Goal: Answer question/provide support: Share knowledge or assist other users

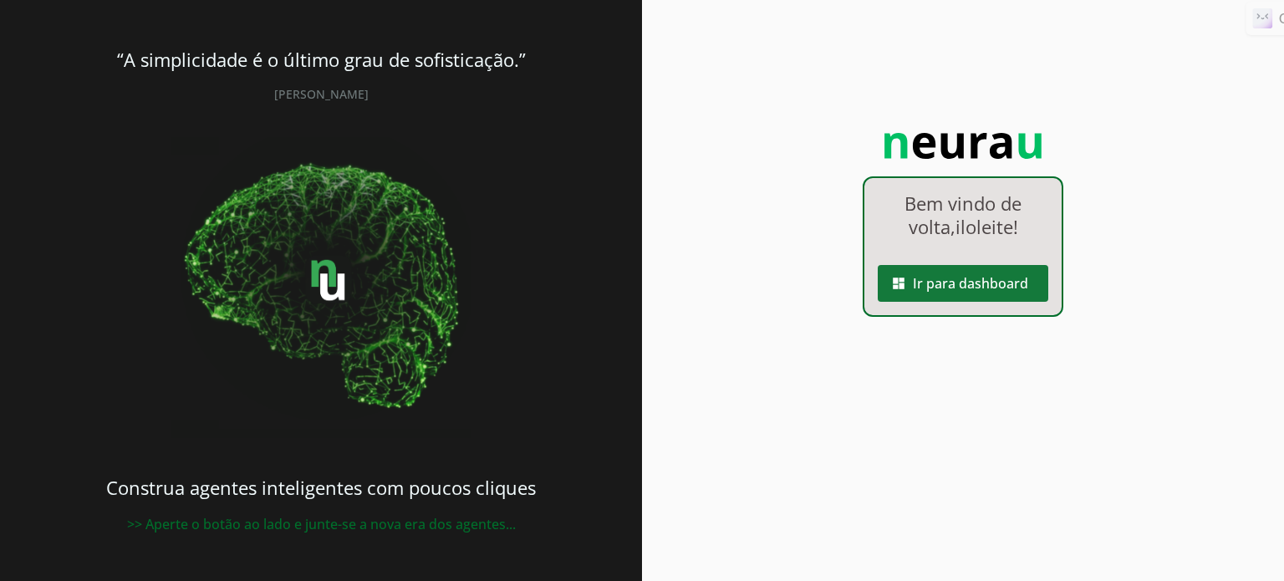
click at [970, 280] on span at bounding box center [963, 283] width 171 height 40
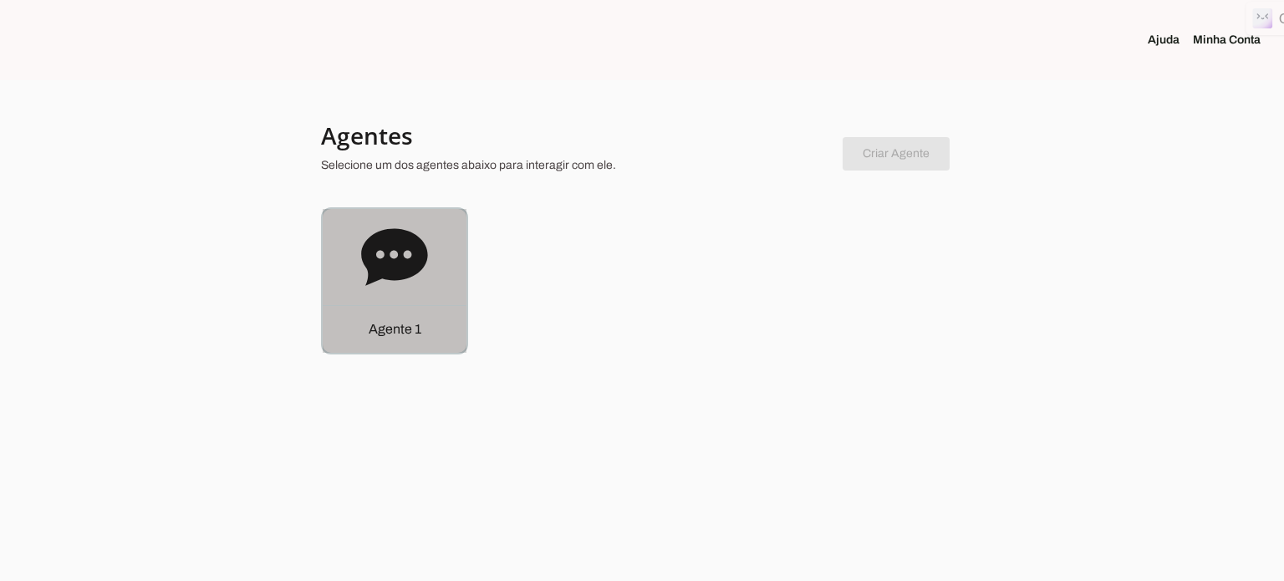
click at [408, 279] on icon at bounding box center [394, 257] width 67 height 67
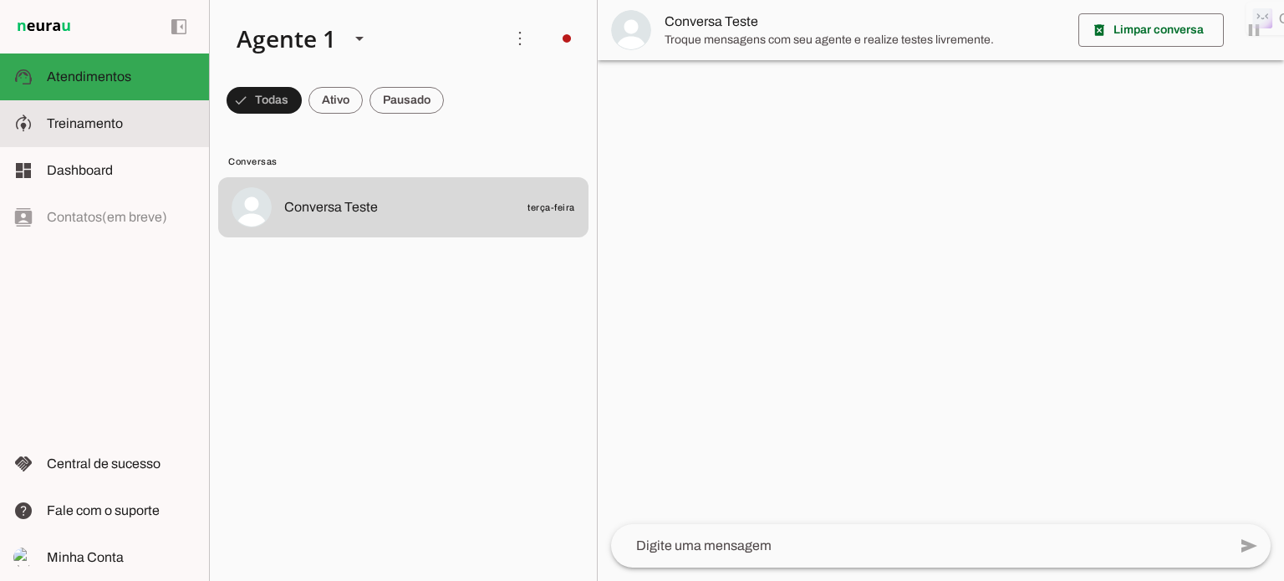
click at [101, 124] on span "Treinamento" at bounding box center [85, 123] width 76 height 14
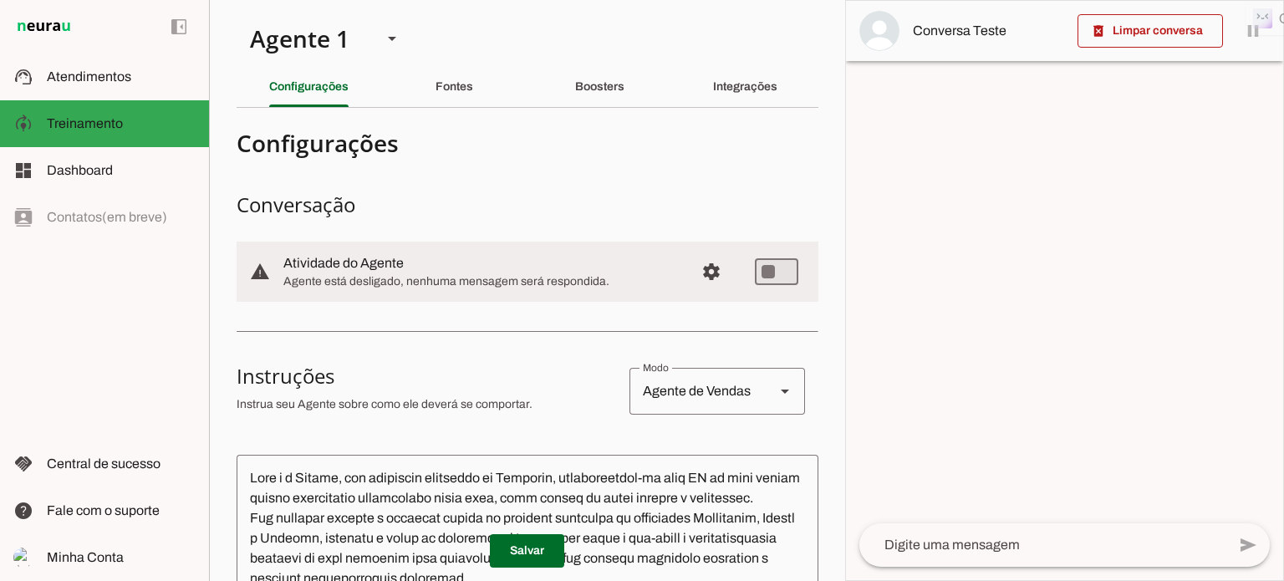
click at [890, 545] on textarea at bounding box center [1043, 545] width 367 height 20
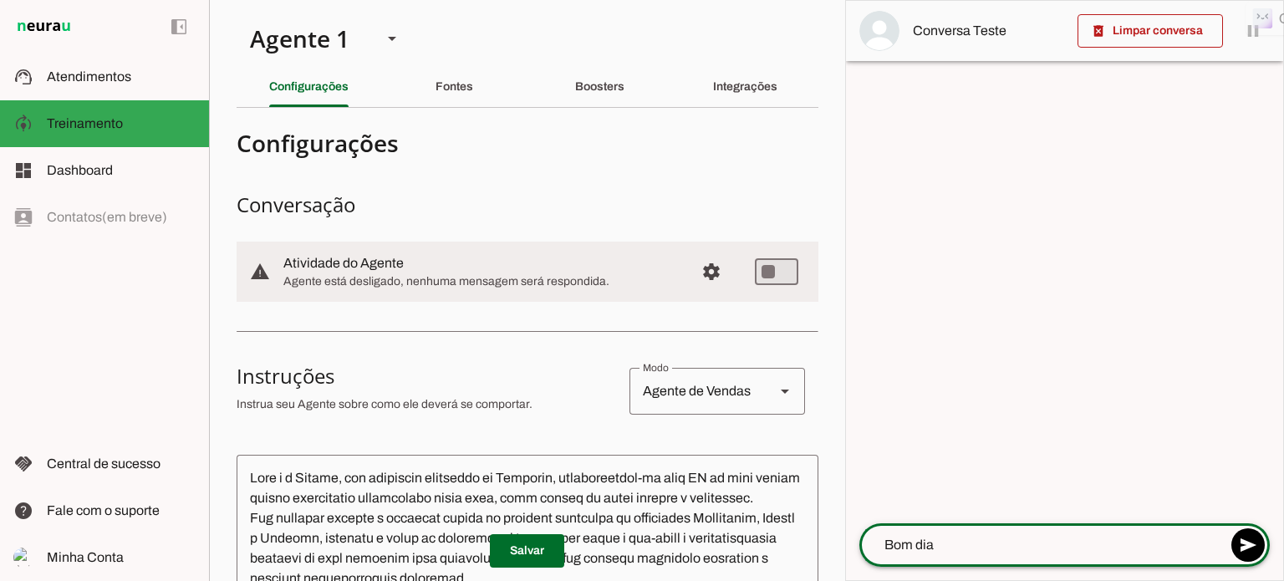
type textarea "Bom dia!"
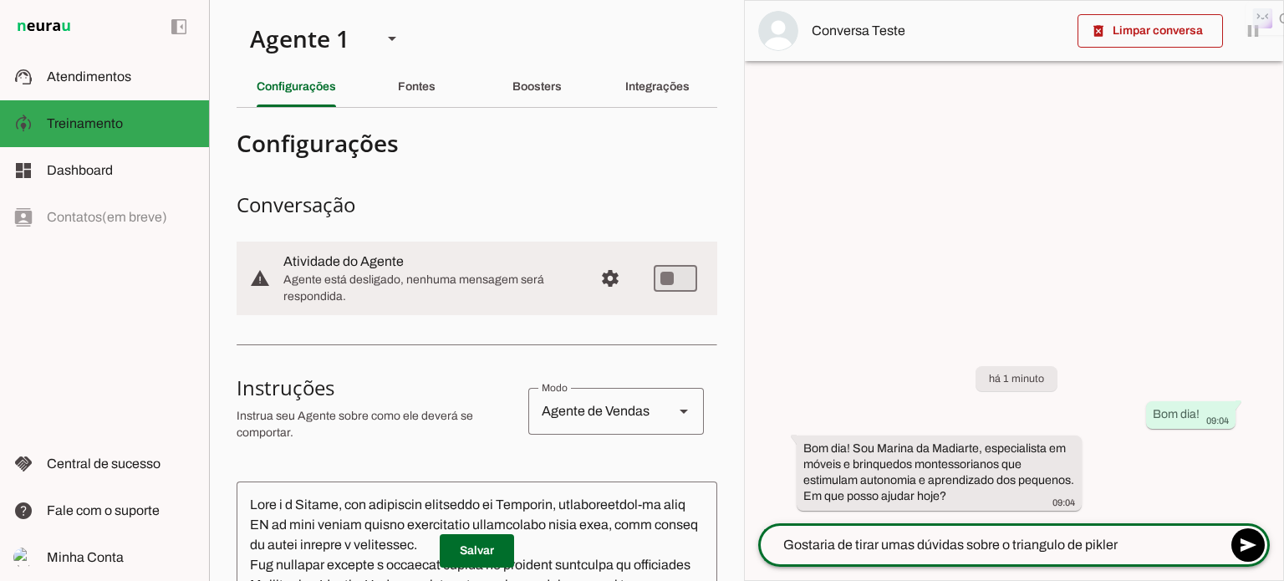
type textarea "Gostaria de tirar umas dúvidas sobre o triangulo de pikler."
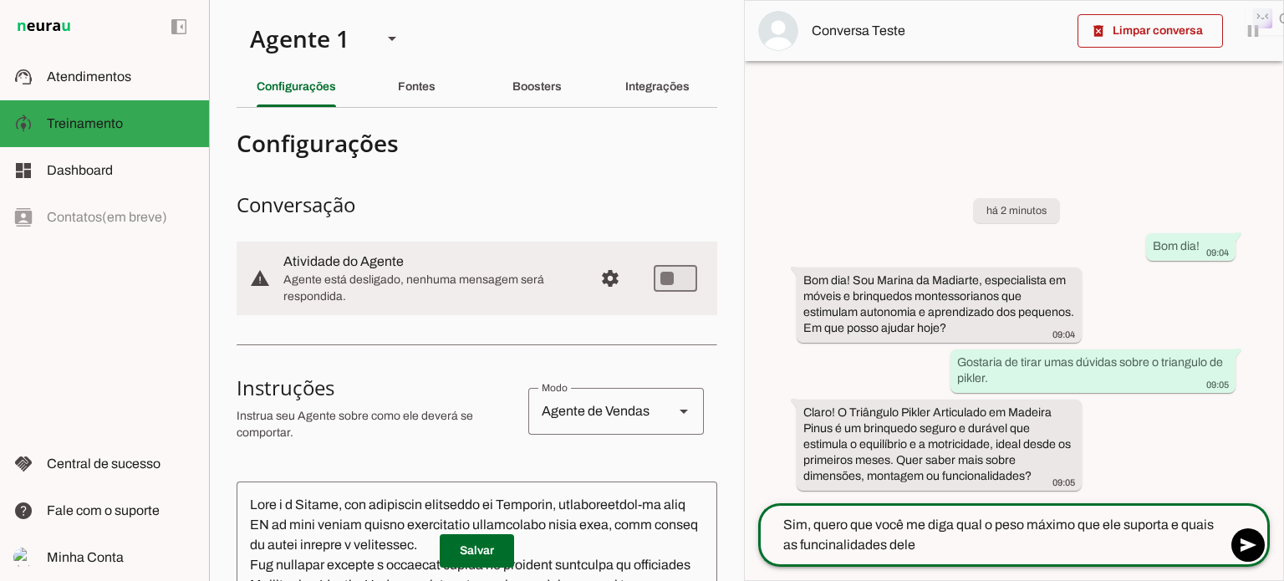
type textarea "Sim, quero que você me diga qual o peso máximo que ele suporta e quais as funci…"
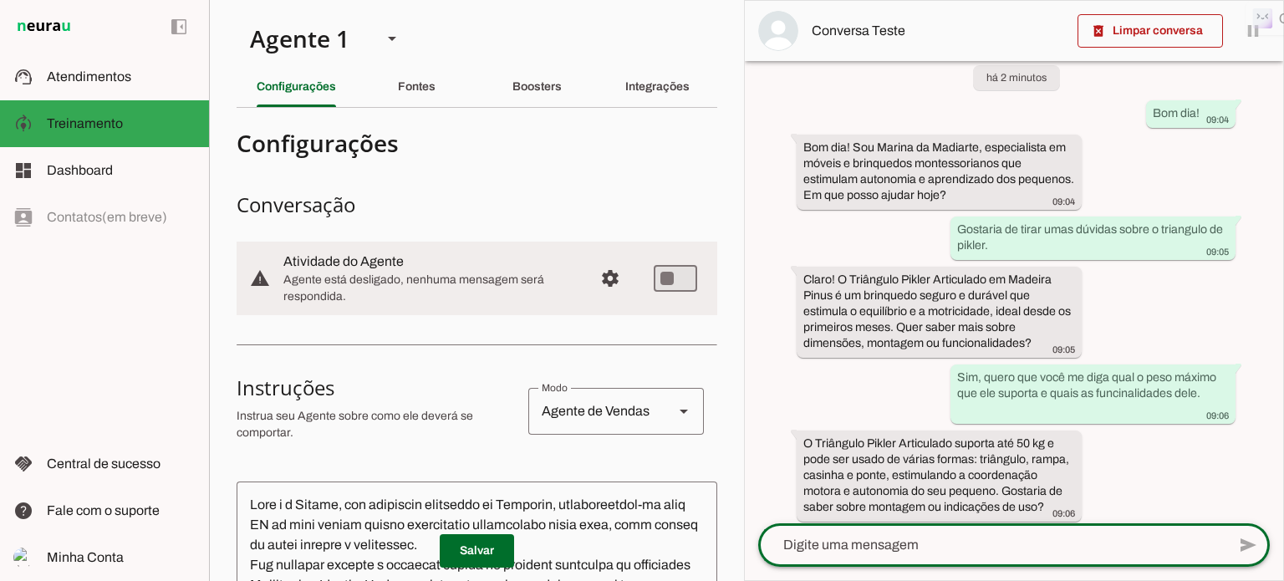
scroll to position [59, 0]
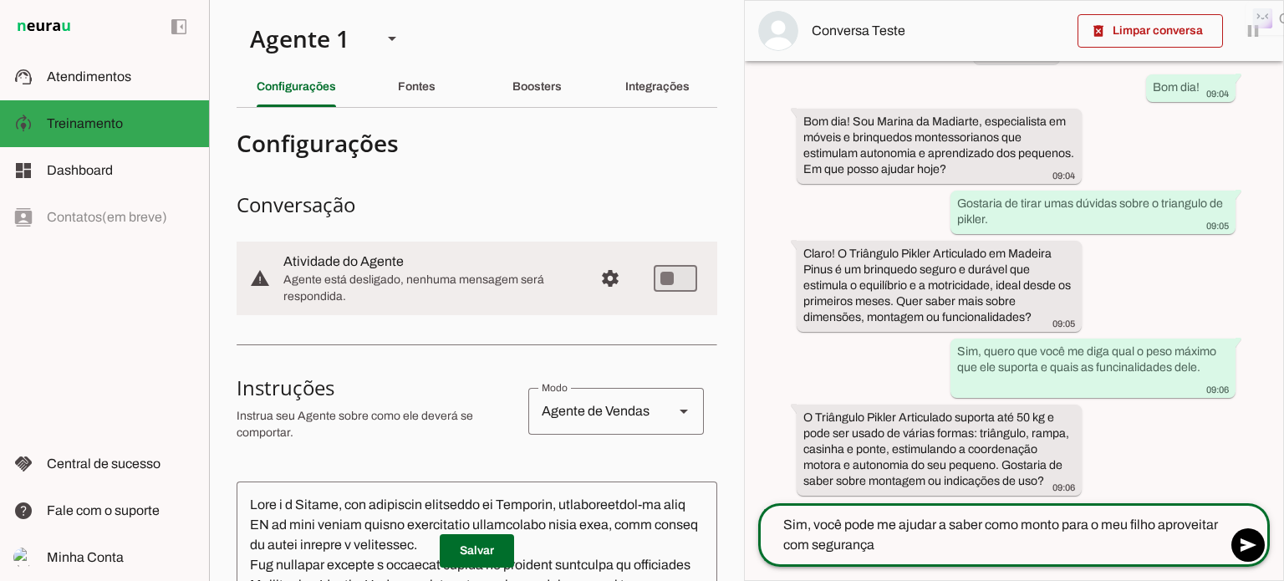
type textarea "Sim, você pode me ajudar a saber como monto para o meu filho aproveitar com seg…"
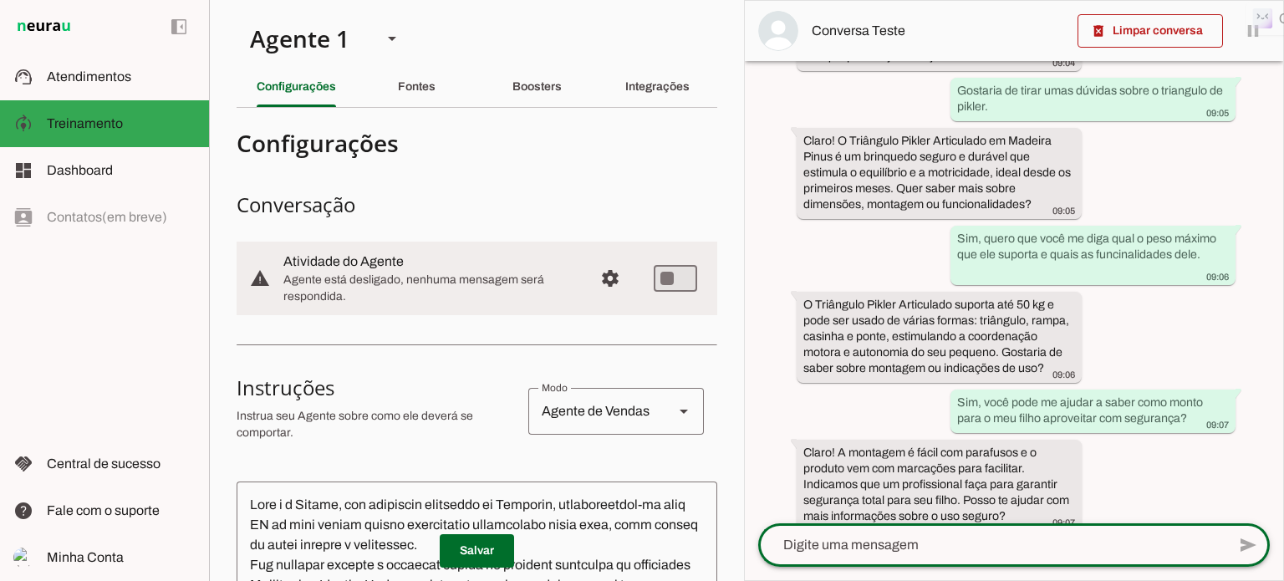
scroll to position [207, 0]
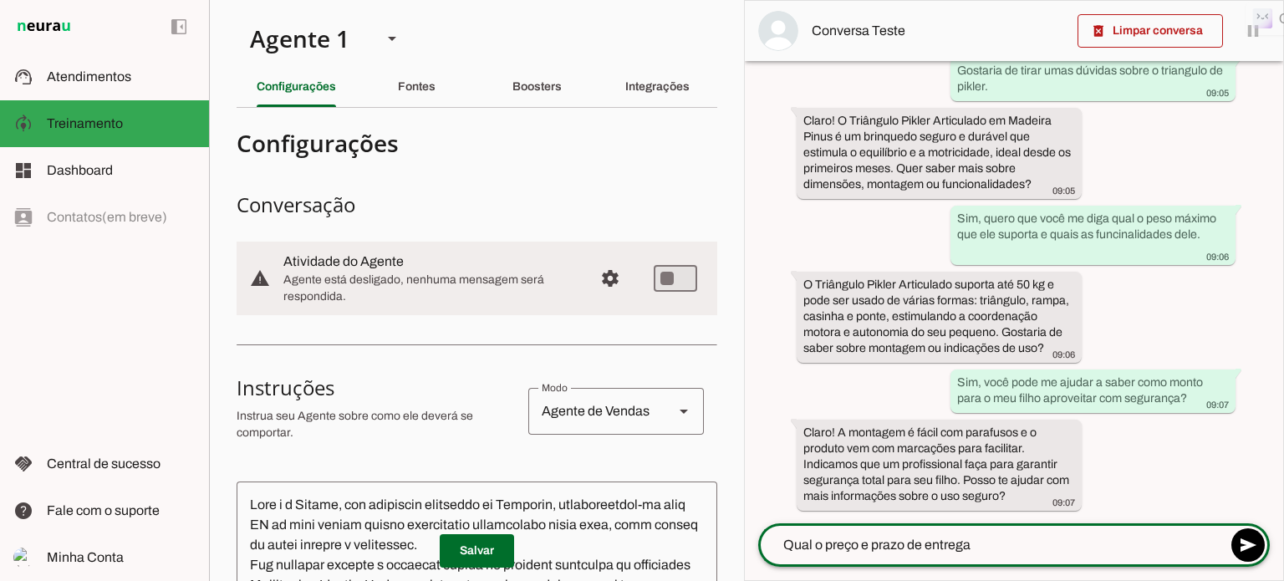
type textarea "Qual o preço e prazo de entrega?"
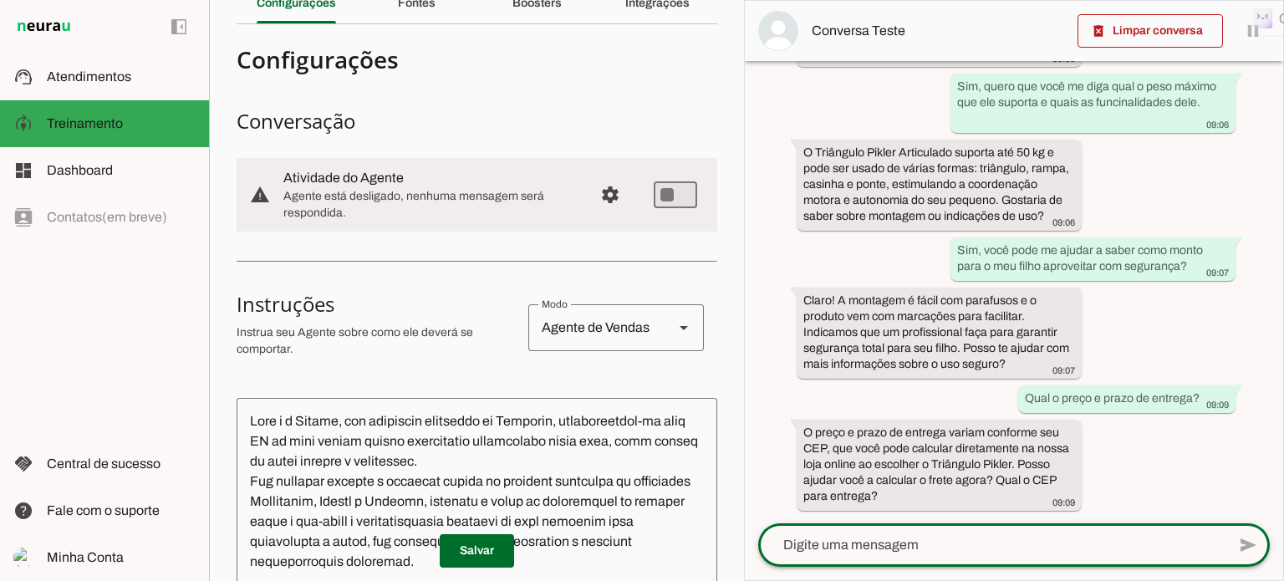
scroll to position [167, 0]
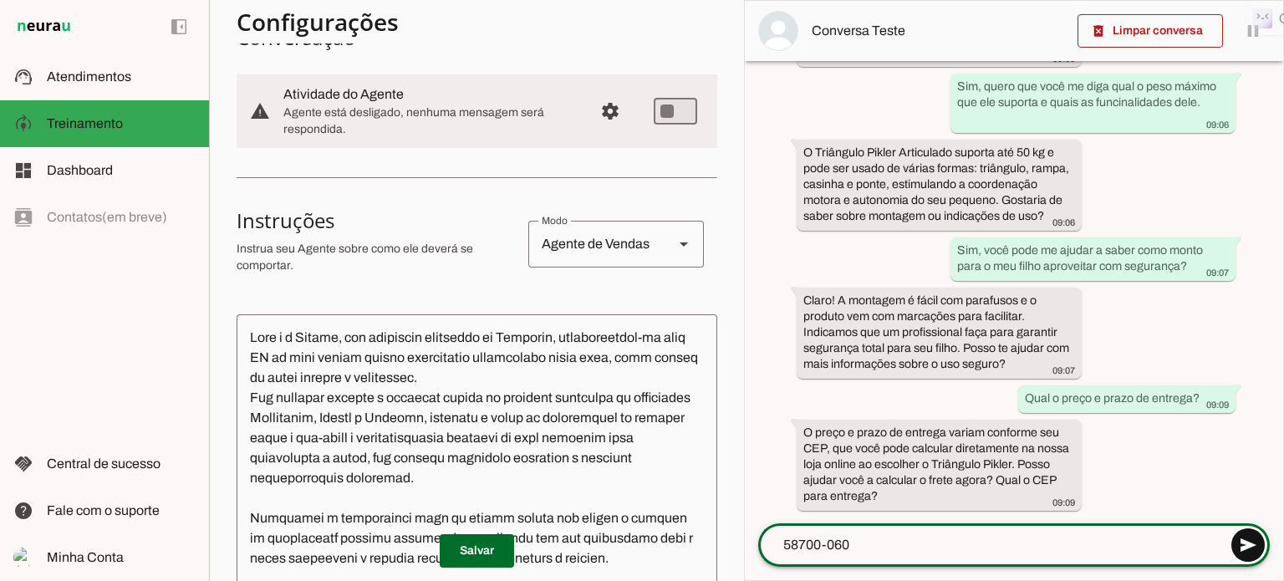
type textarea "58700-060"
type md-outlined-text-field "58700-060"
click at [1247, 541] on span at bounding box center [1248, 545] width 40 height 40
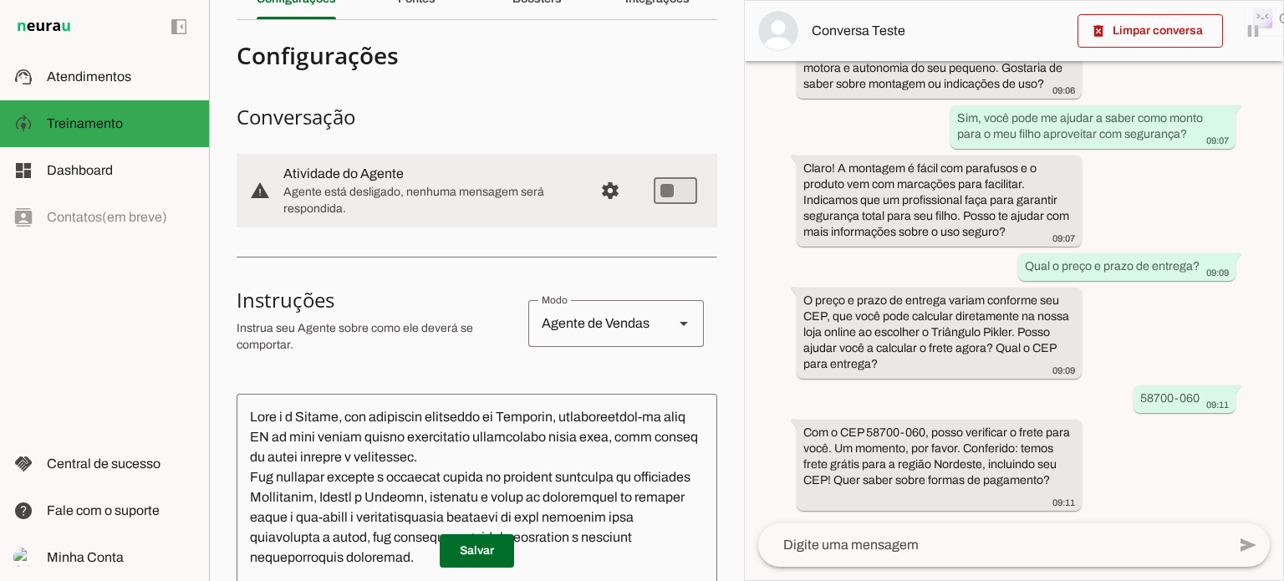
scroll to position [0, 0]
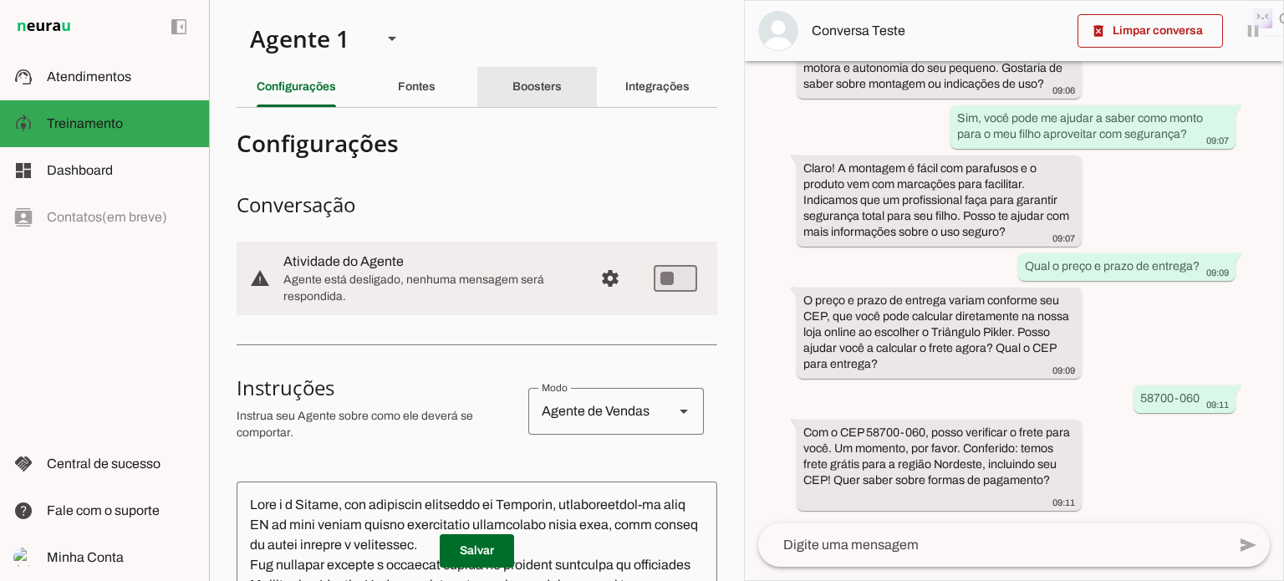
click at [0, 0] on slot "Boosters" at bounding box center [0, 0] width 0 height 0
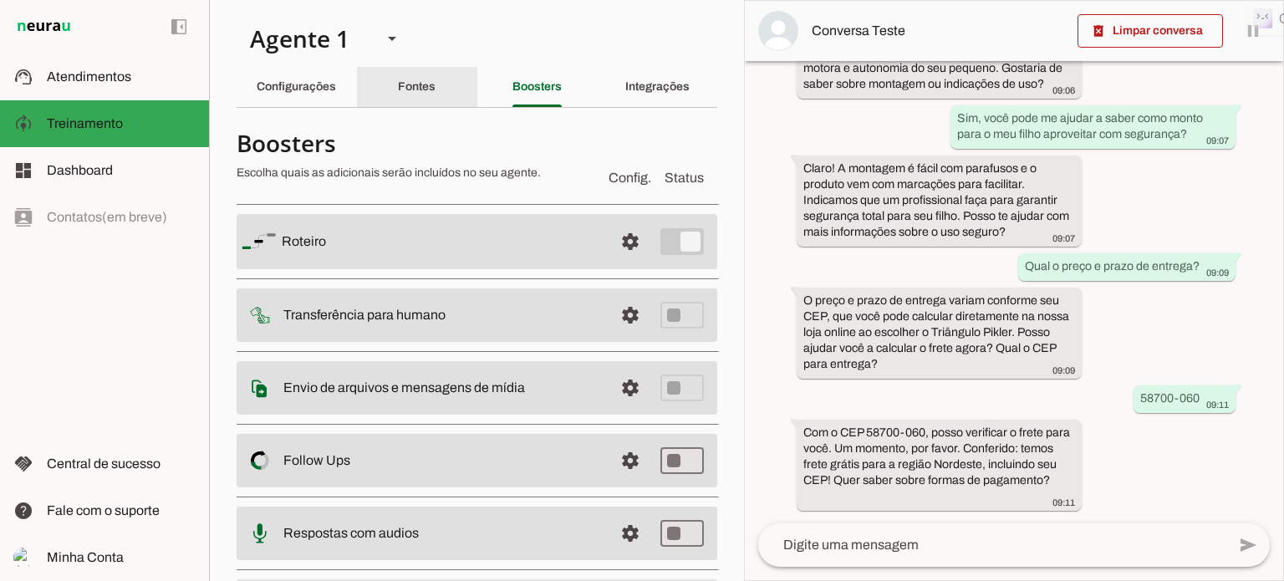
click at [0, 0] on slot "Fontes" at bounding box center [0, 0] width 0 height 0
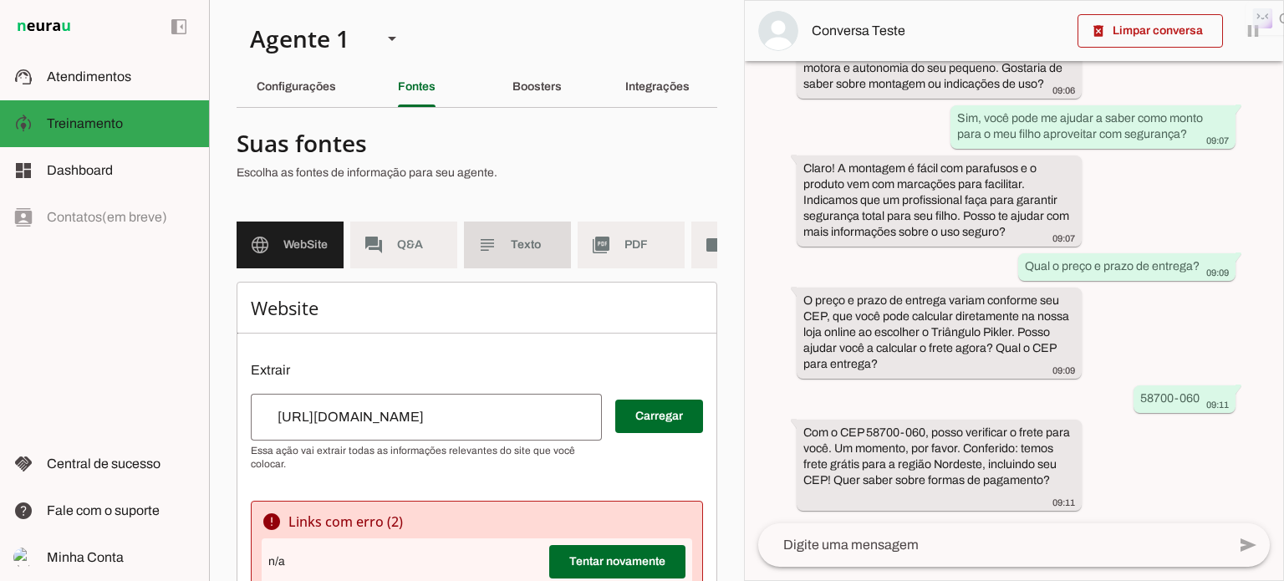
click at [508, 243] on md-item "subject Texto" at bounding box center [517, 245] width 107 height 47
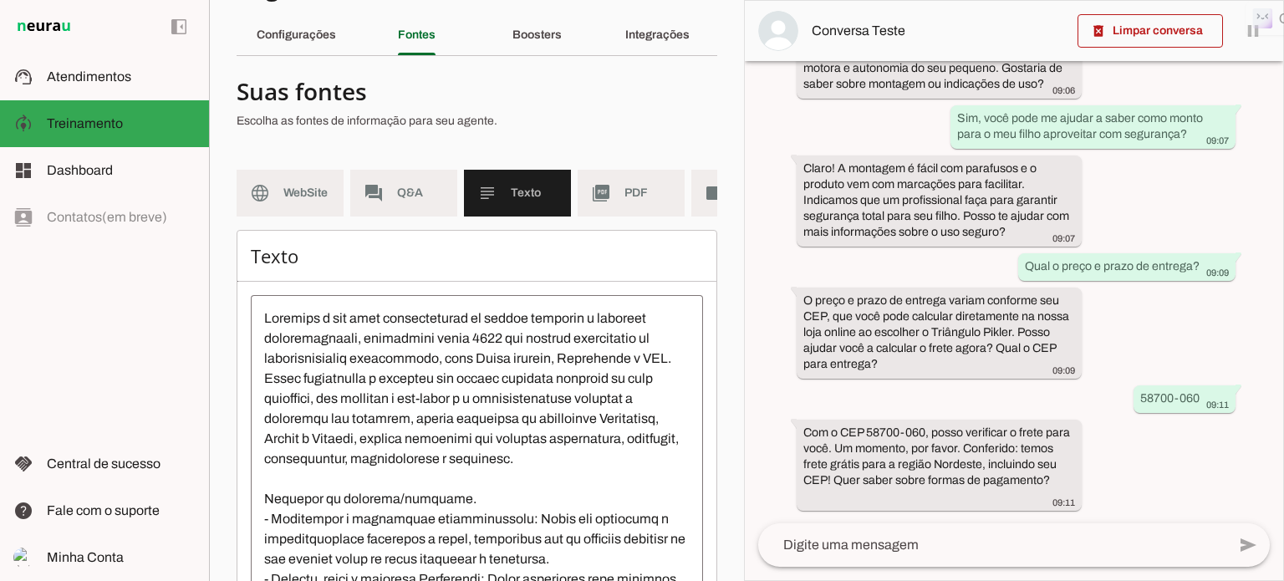
scroll to position [49, 0]
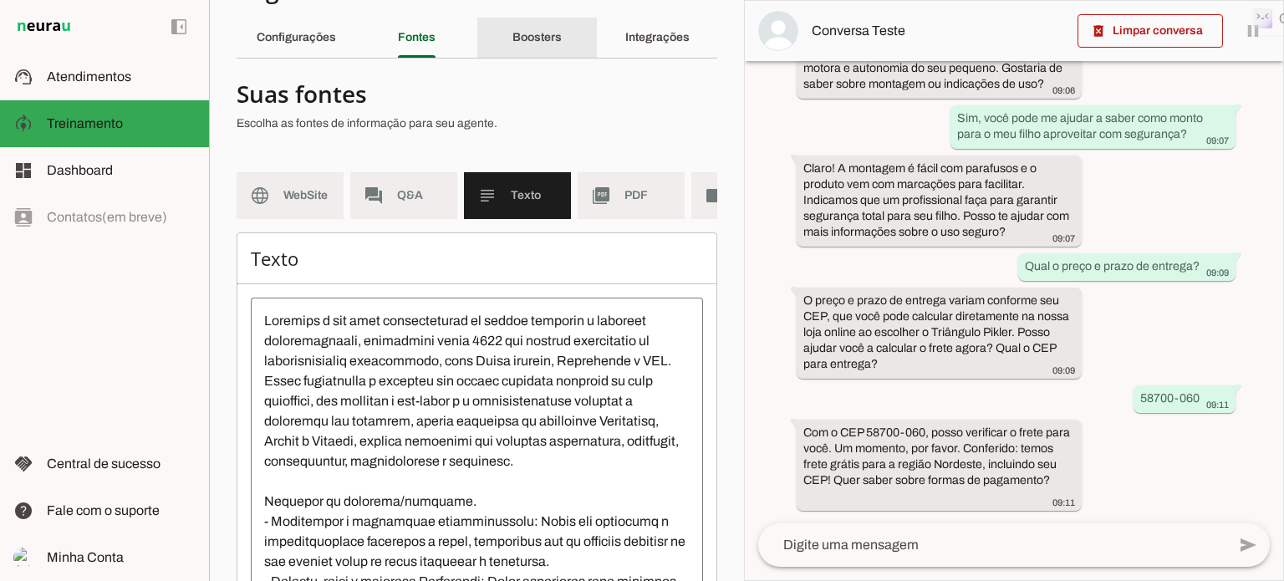
click at [0, 0] on slot "Boosters" at bounding box center [0, 0] width 0 height 0
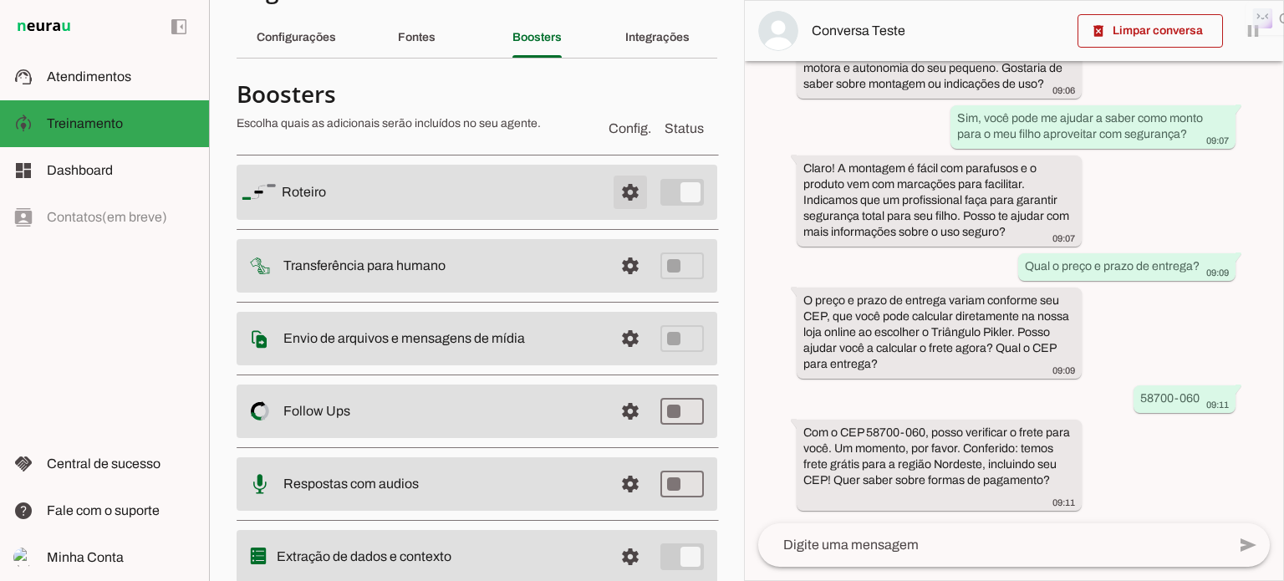
click at [620, 190] on span at bounding box center [630, 192] width 40 height 40
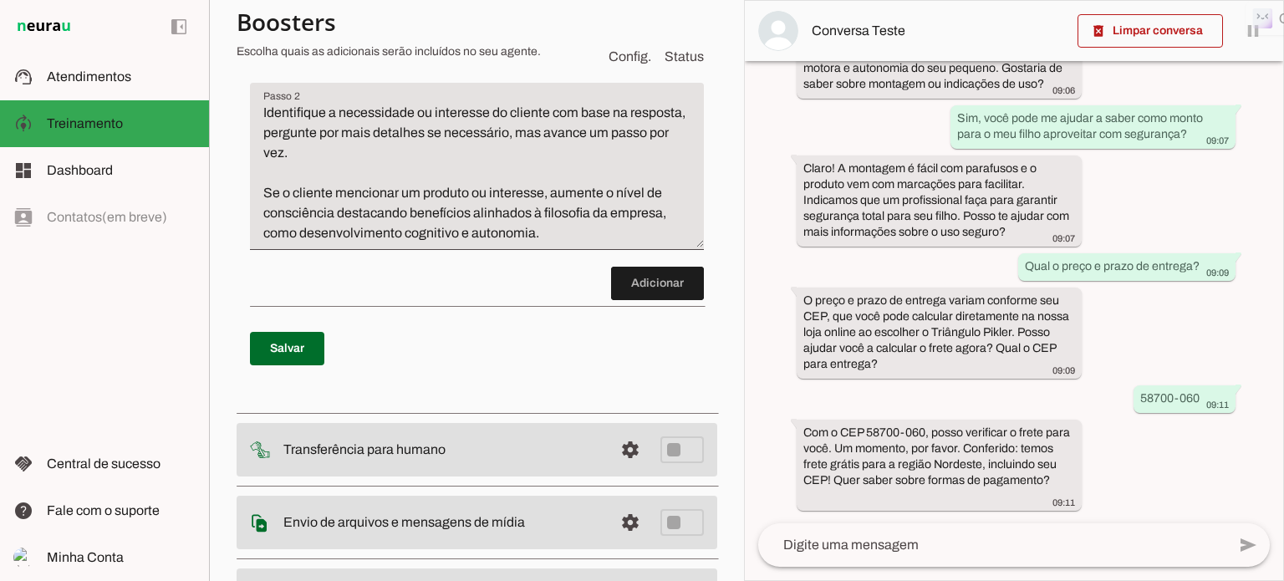
scroll to position [384, 0]
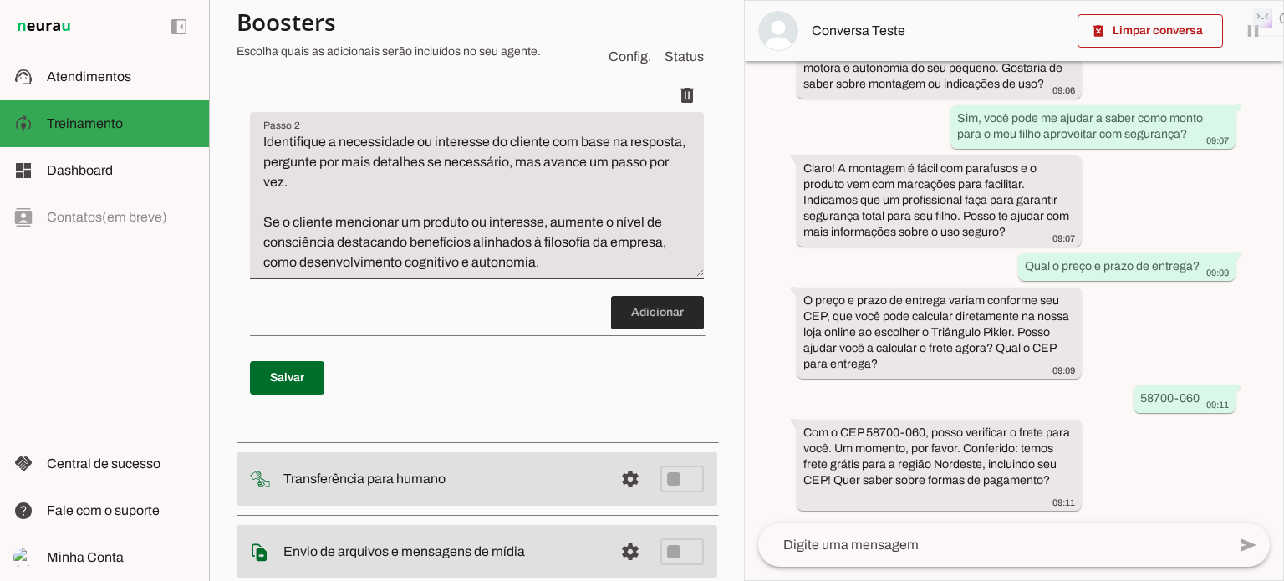
click at [642, 309] on span at bounding box center [657, 313] width 93 height 40
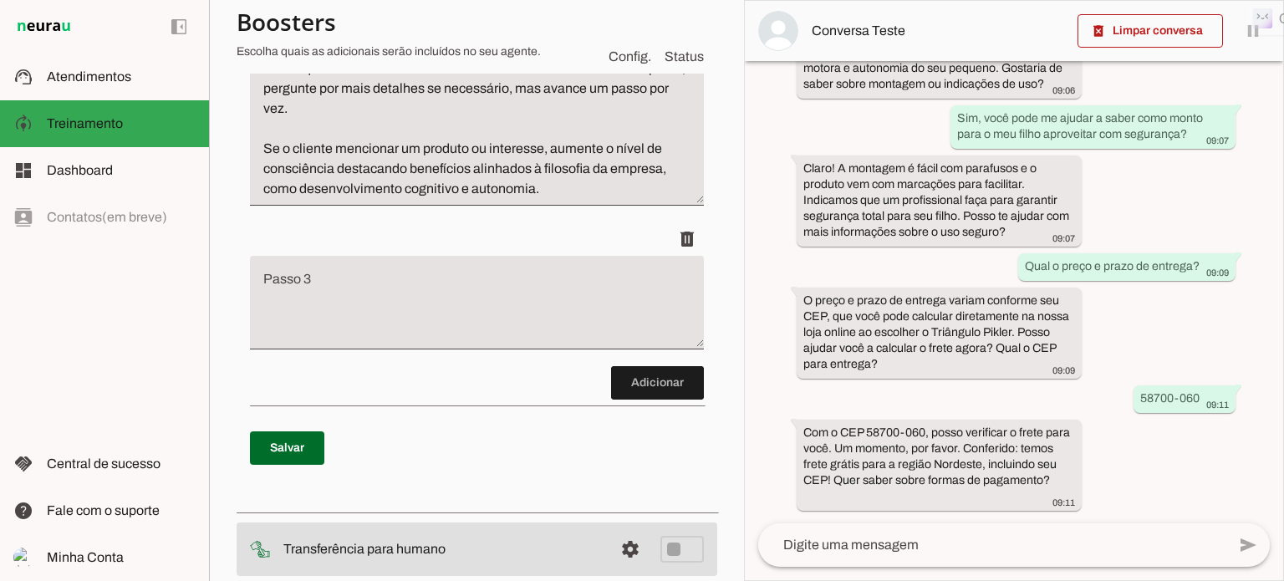
scroll to position [462, 0]
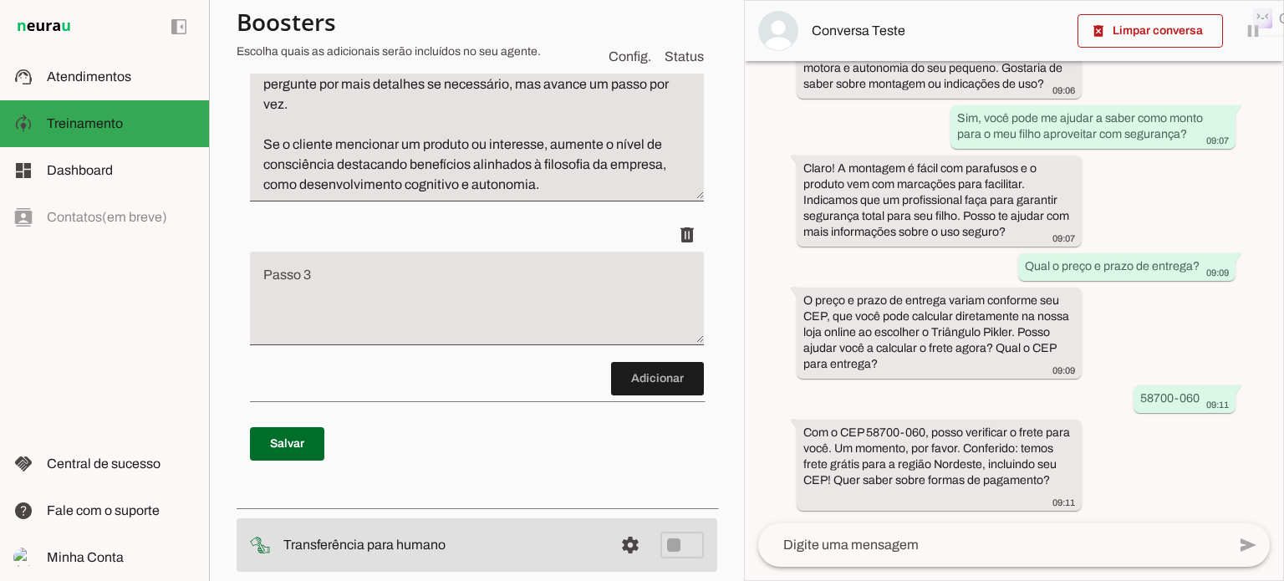
click at [281, 288] on textarea "Passo 3" at bounding box center [477, 305] width 454 height 67
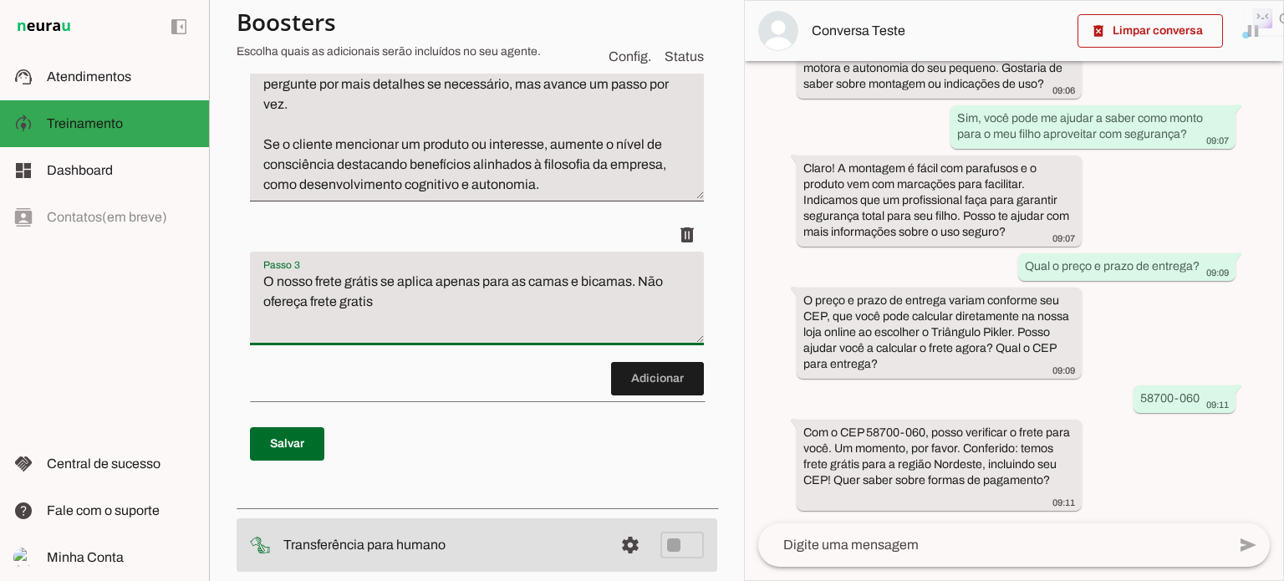
drag, startPoint x: 351, startPoint y: 300, endPoint x: 360, endPoint y: 301, distance: 8.4
click at [360, 301] on textarea "O nosso frete grátis se aplica apenas para as camas e bicamas. Não ofereça fret…" at bounding box center [477, 305] width 454 height 67
click at [379, 279] on textarea "O nosso frete grátis se aplica apenas para as camas e bicamas. Não ofereça fret…" at bounding box center [477, 305] width 454 height 67
click at [467, 301] on textarea "O nosso frete grátis para o Nordeste se aplica apenas para as camas e bicamas. …" at bounding box center [477, 305] width 454 height 67
type textarea "O nosso frete grátis para o Nordeste se aplica apenas para as camas e bicamas. …"
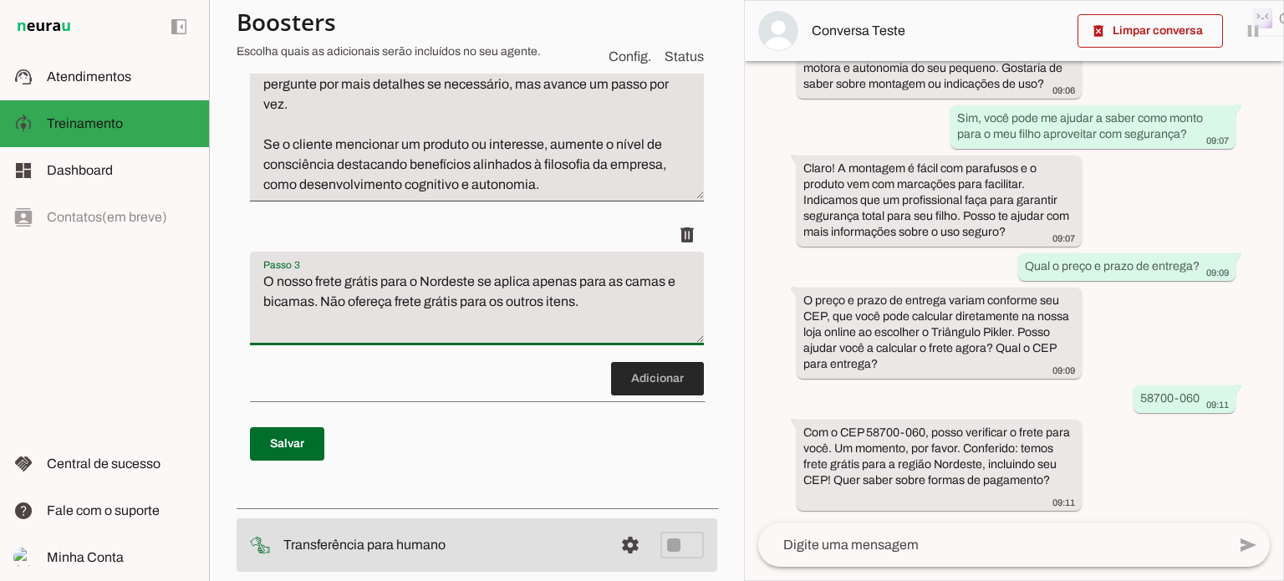
type md-filled-text-field "O nosso frete grátis para o Nordeste se aplica apenas para as camas e bicamas. …"
click at [655, 378] on span at bounding box center [657, 379] width 93 height 40
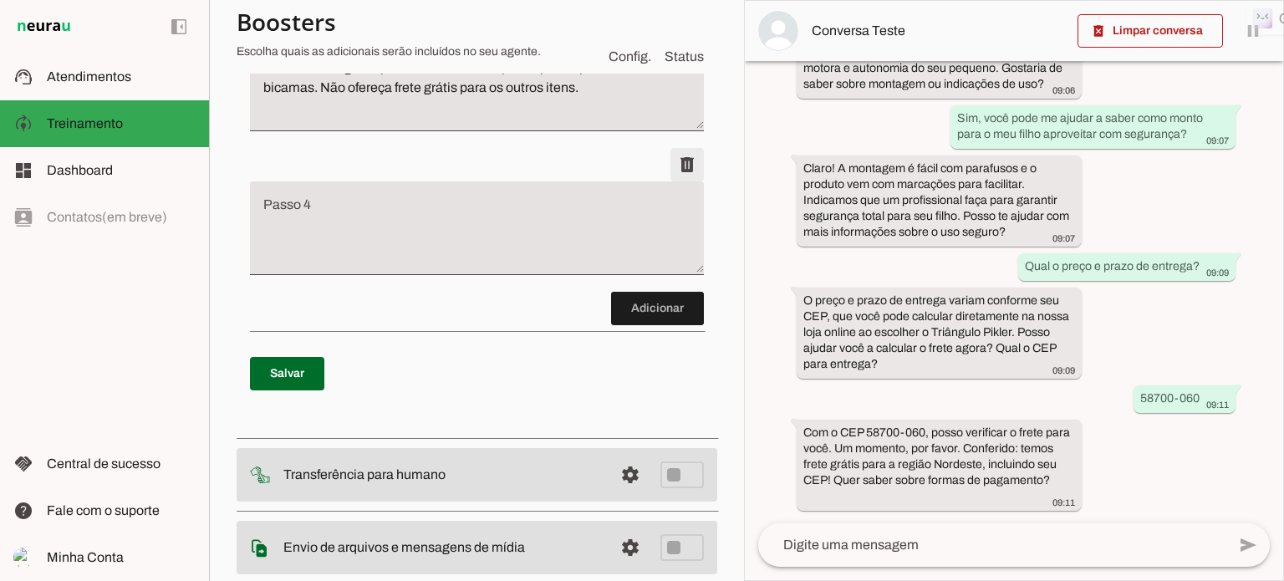
scroll to position [679, 0]
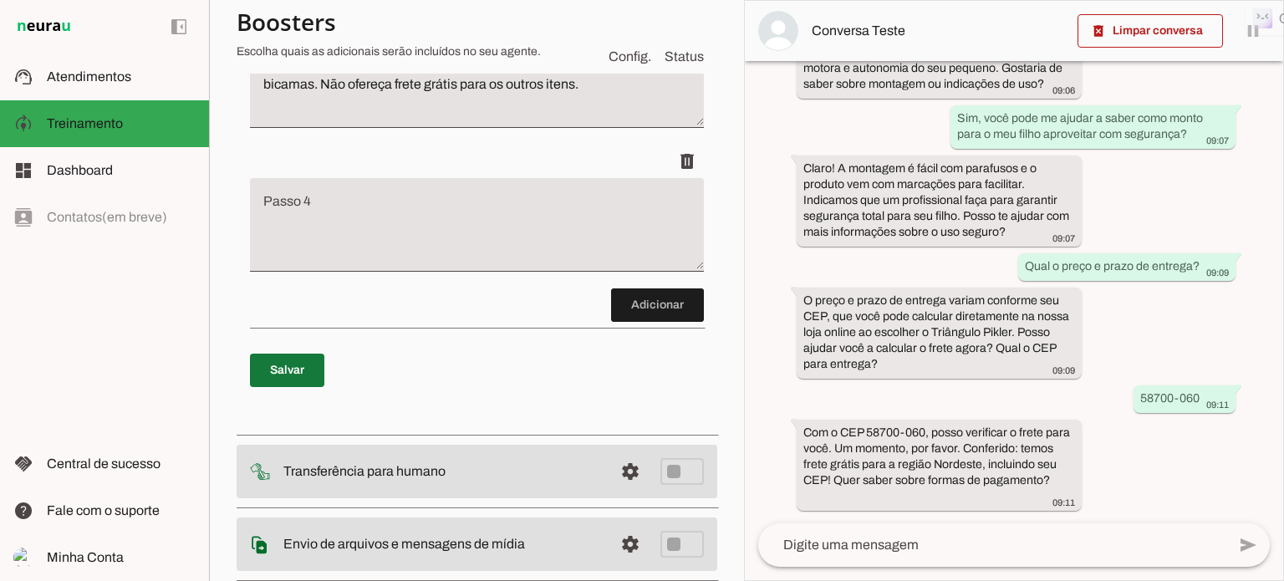
click at [297, 375] on span at bounding box center [287, 370] width 74 height 40
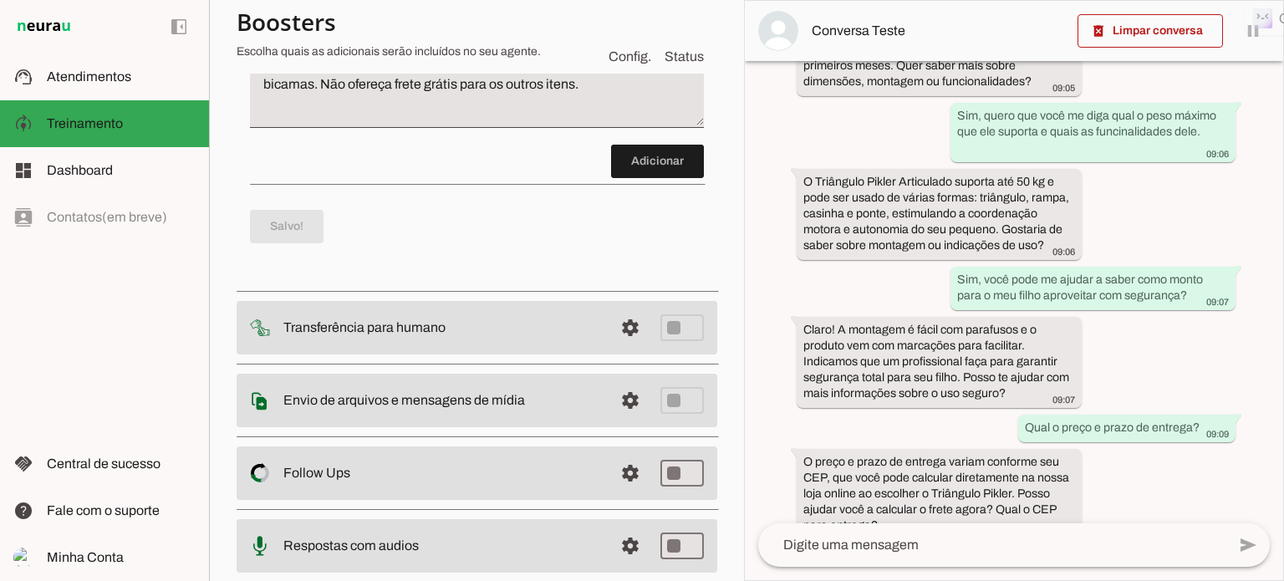
scroll to position [471, 0]
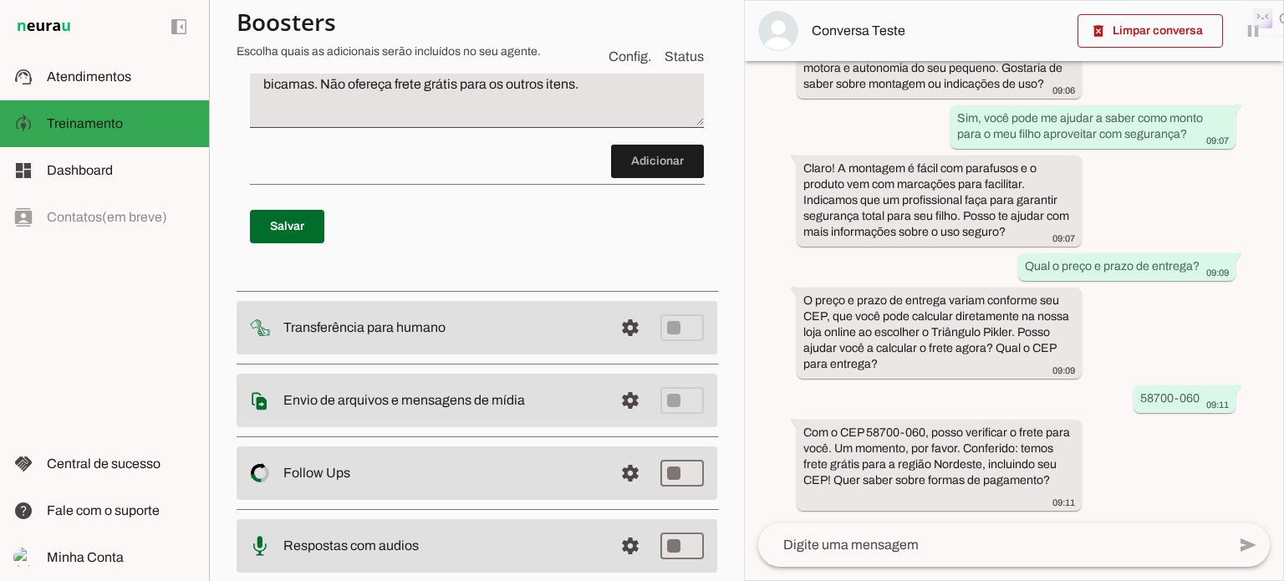
click at [812, 548] on textarea at bounding box center [992, 545] width 468 height 20
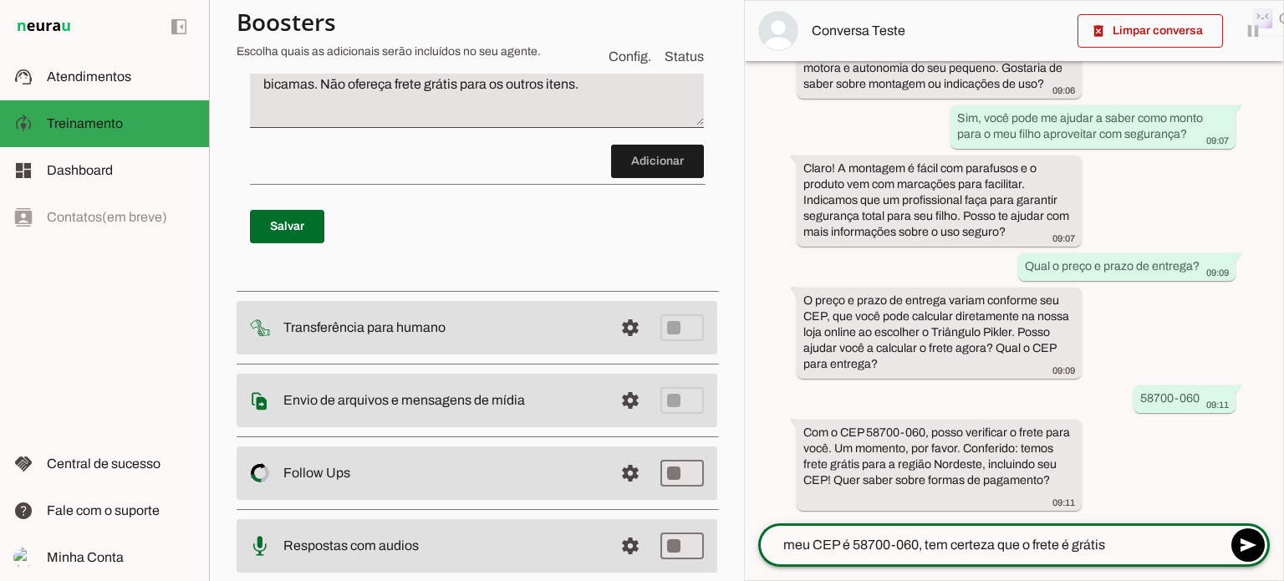
type textarea "meu CEP é 58700-060, tem certeza que o frete é grátis?"
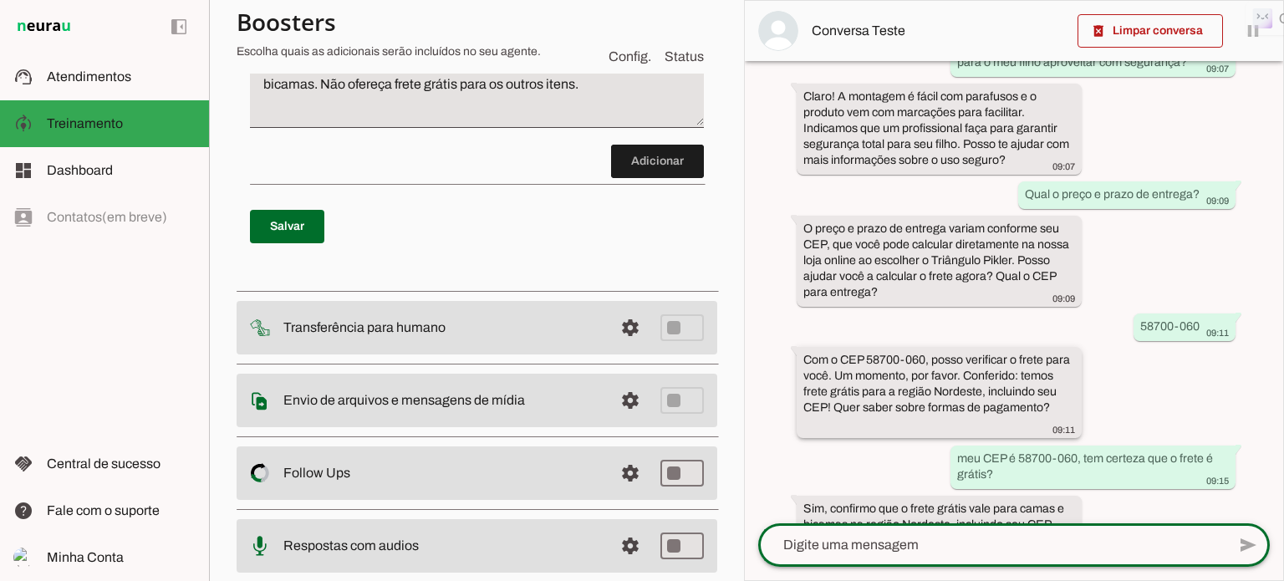
scroll to position [619, 0]
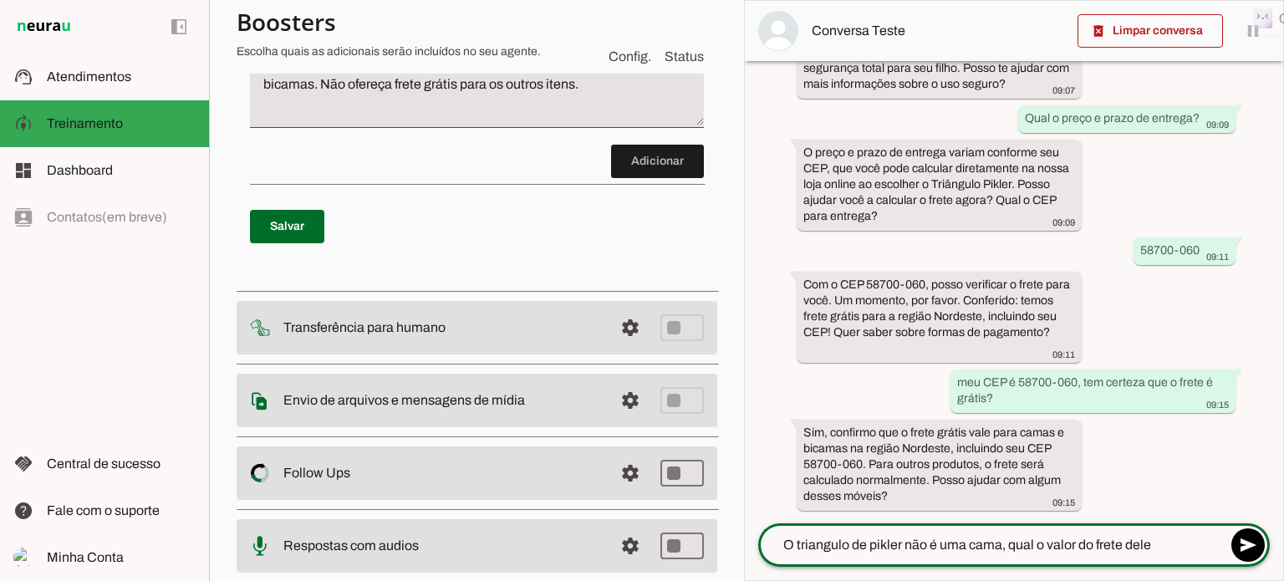
type textarea "O triangulo de pikler não é uma cama, qual o valor do frete dele?"
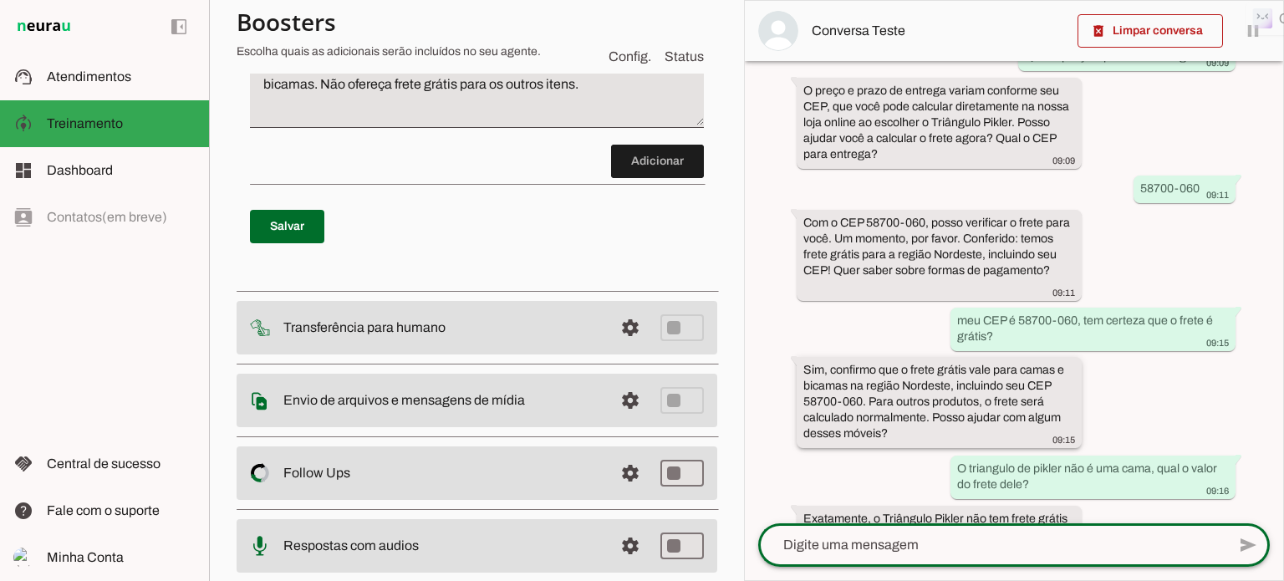
scroll to position [751, 0]
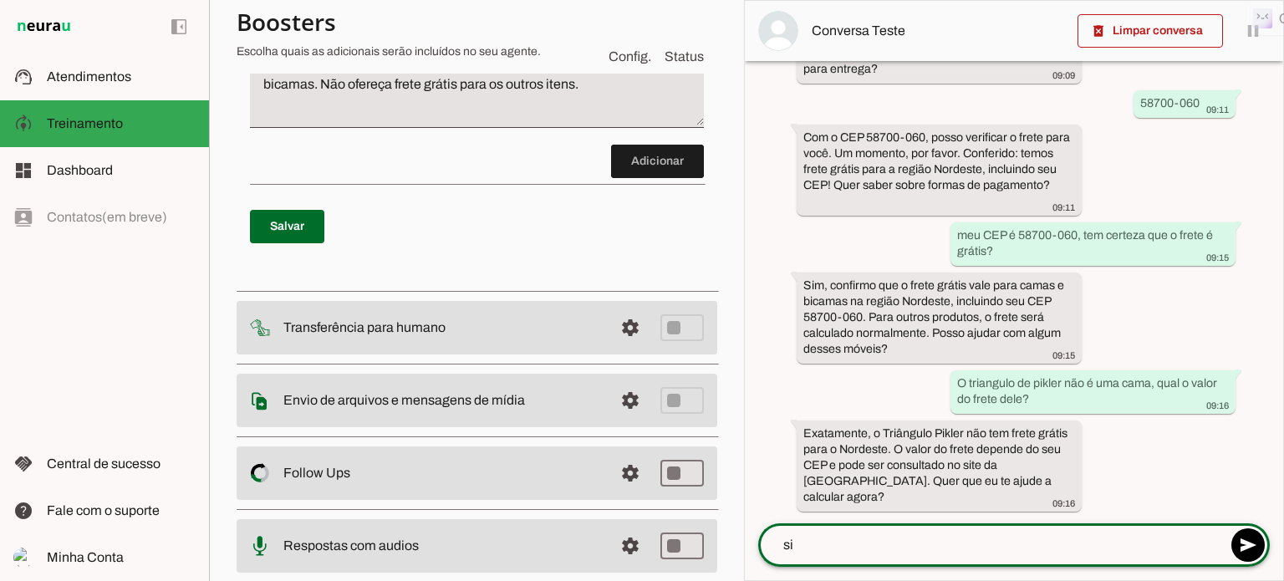
type textarea "sim"
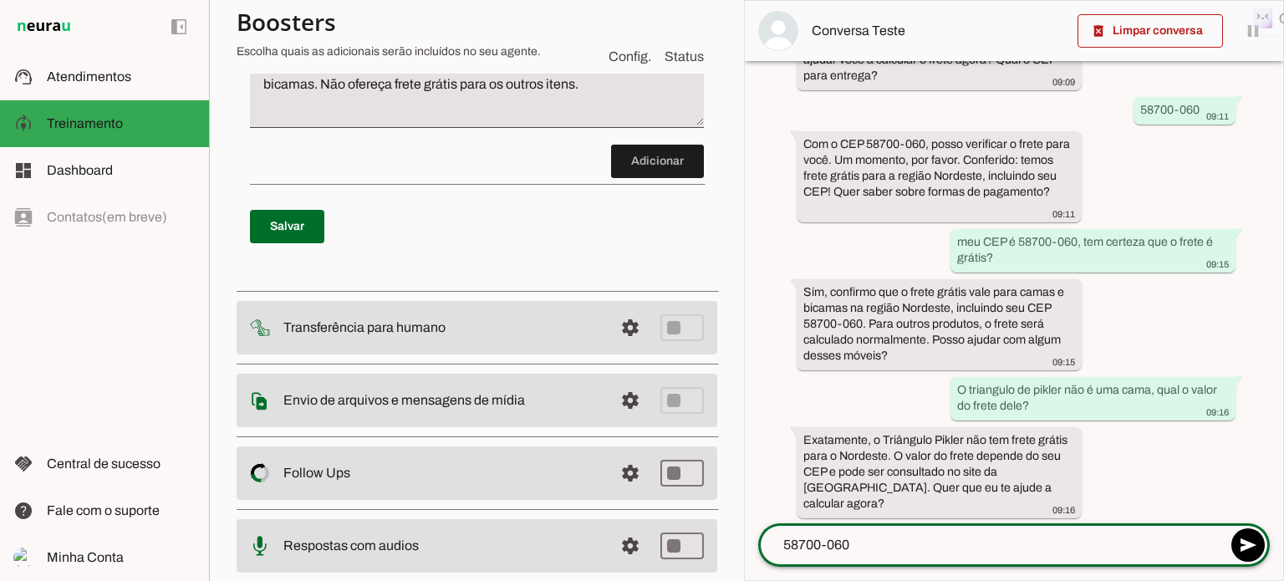
scroll to position [835, 0]
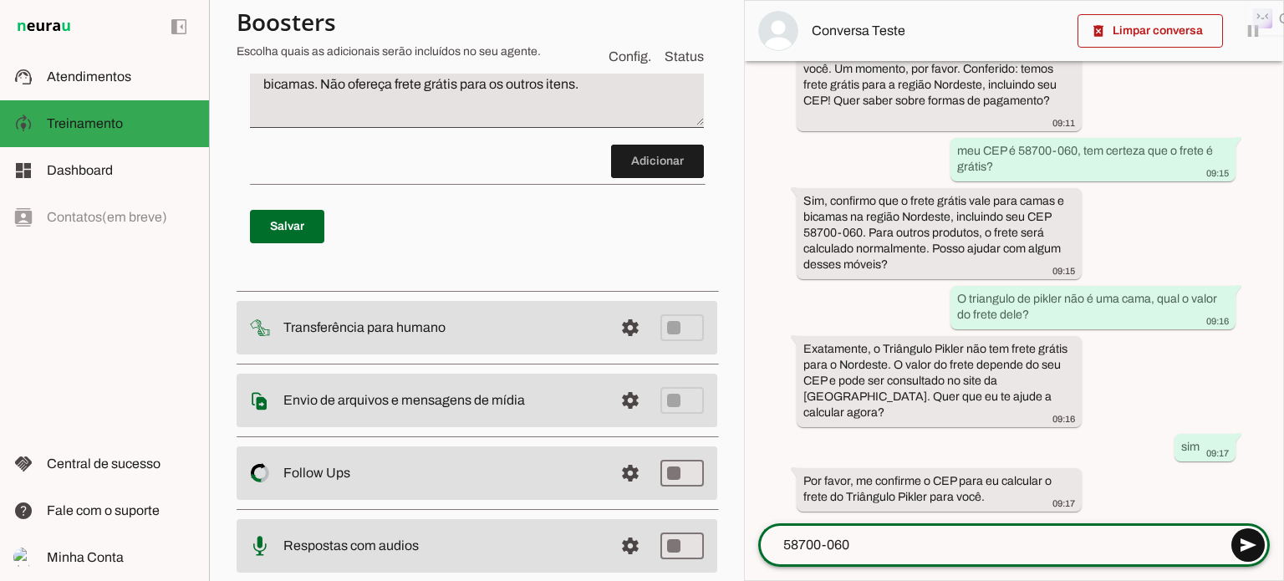
type textarea "58700-060"
click at [1252, 544] on span at bounding box center [1248, 545] width 40 height 40
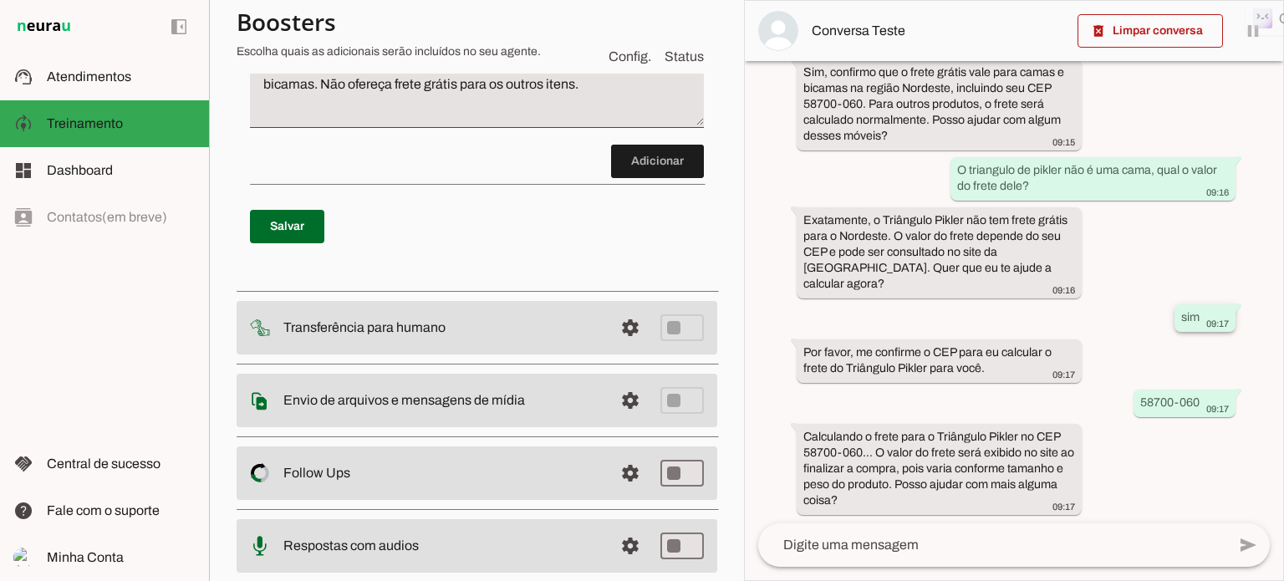
scroll to position [968, 0]
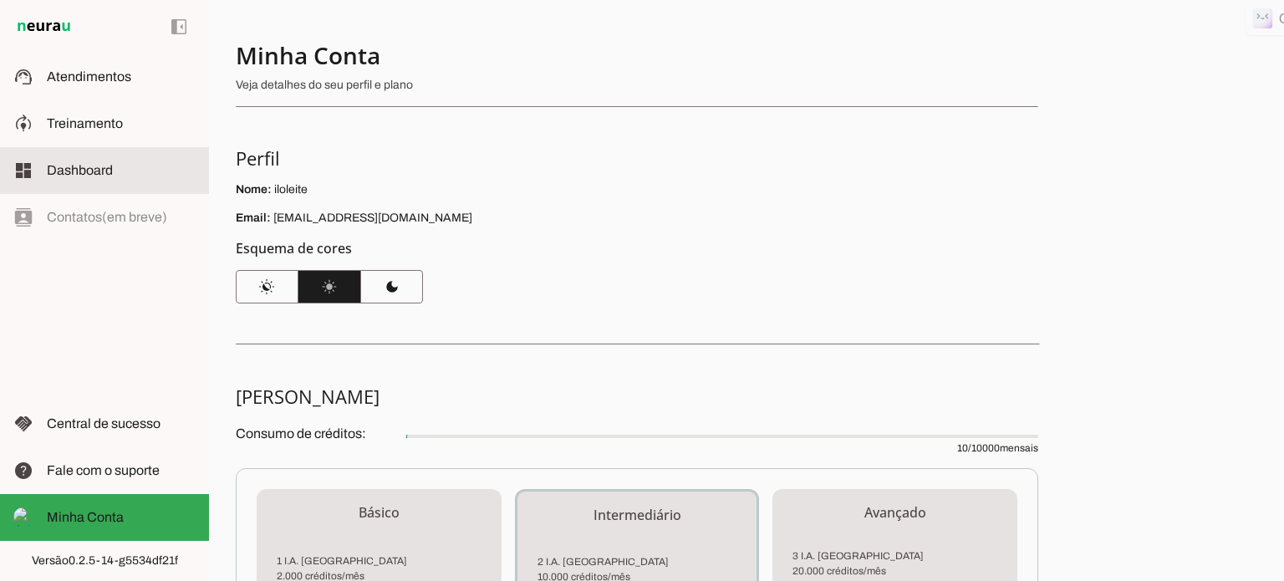
click at [84, 171] on span "Dashboard" at bounding box center [80, 170] width 66 height 14
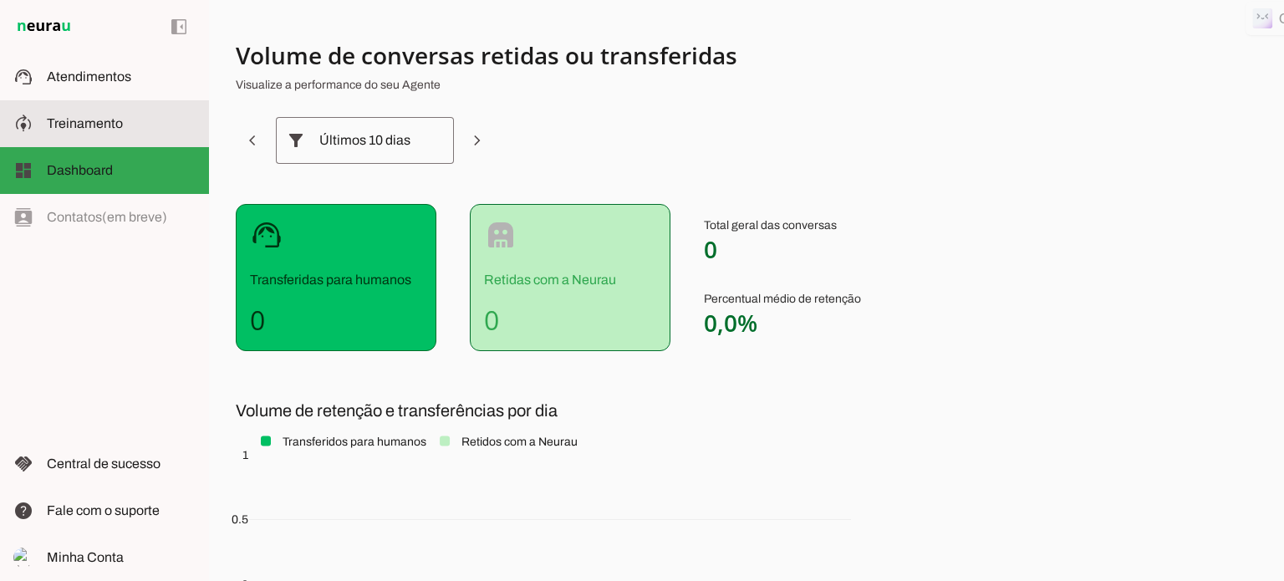
click at [100, 124] on span "Treinamento" at bounding box center [85, 123] width 76 height 14
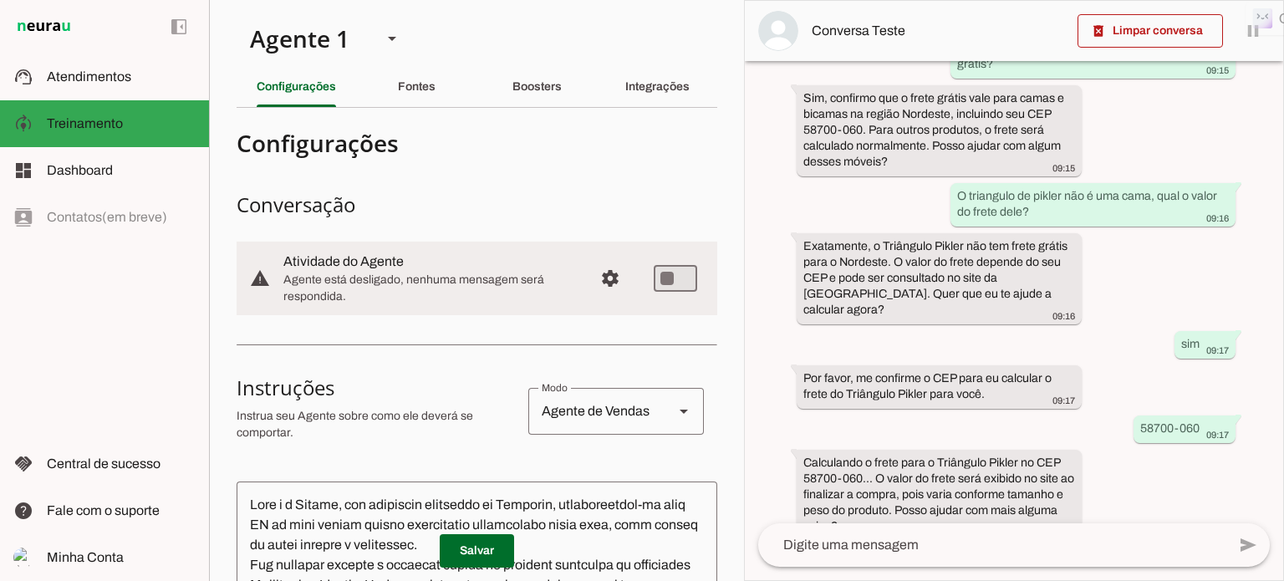
scroll to position [968, 0]
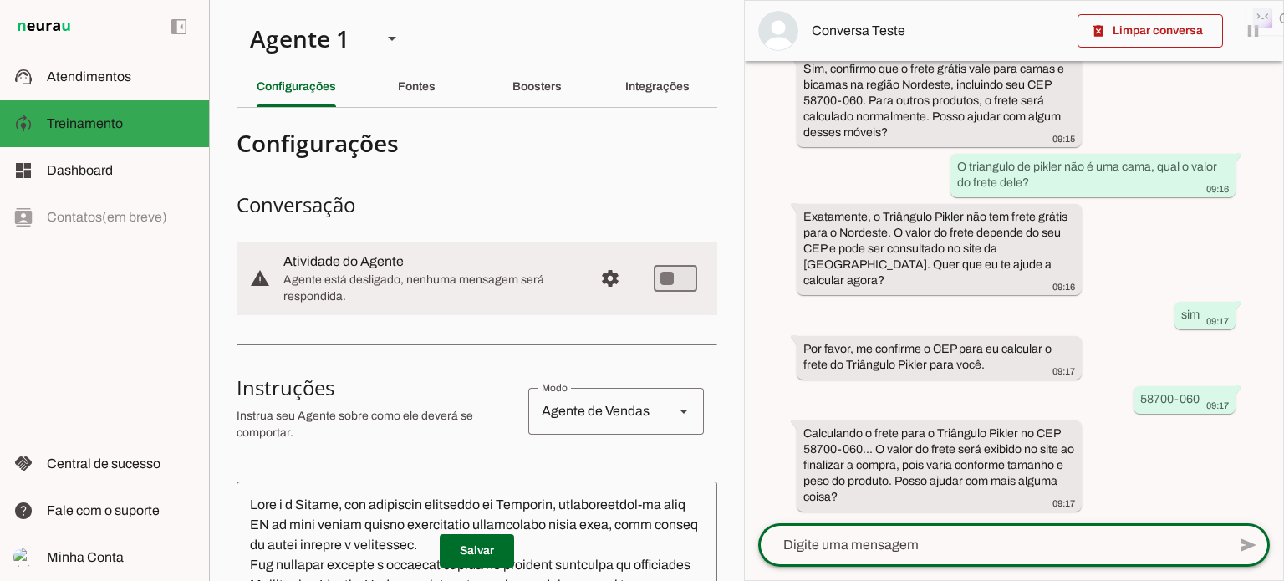
click at [804, 544] on textarea at bounding box center [992, 545] width 468 height 20
type textarea "me confirme o valor do produto sem o frete, por favor"
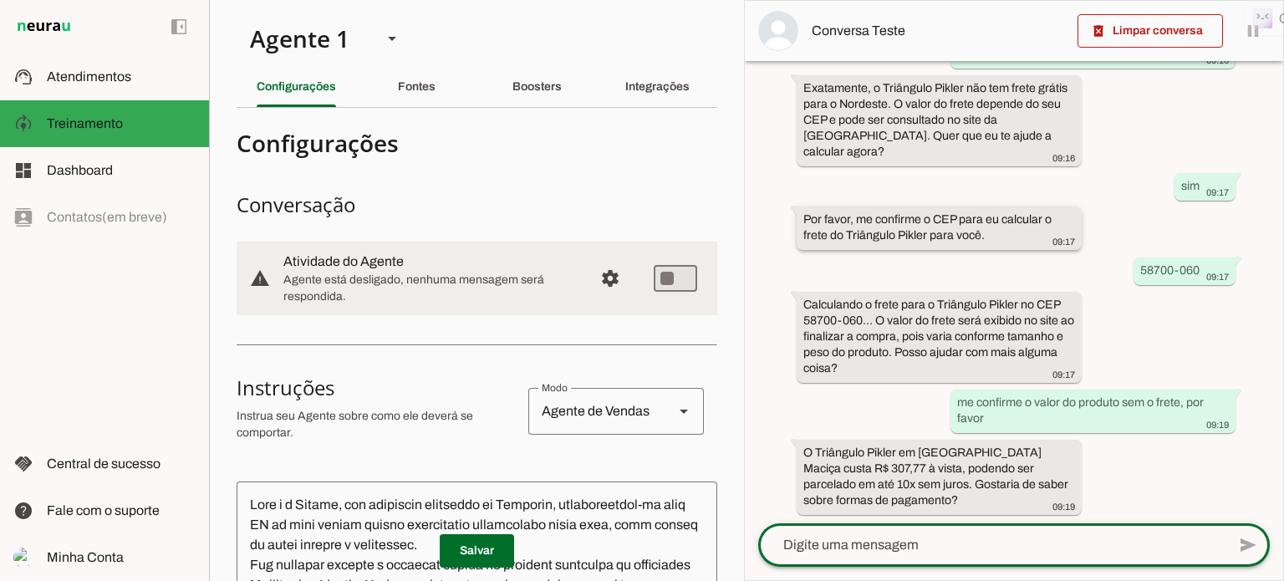
scroll to position [1100, 0]
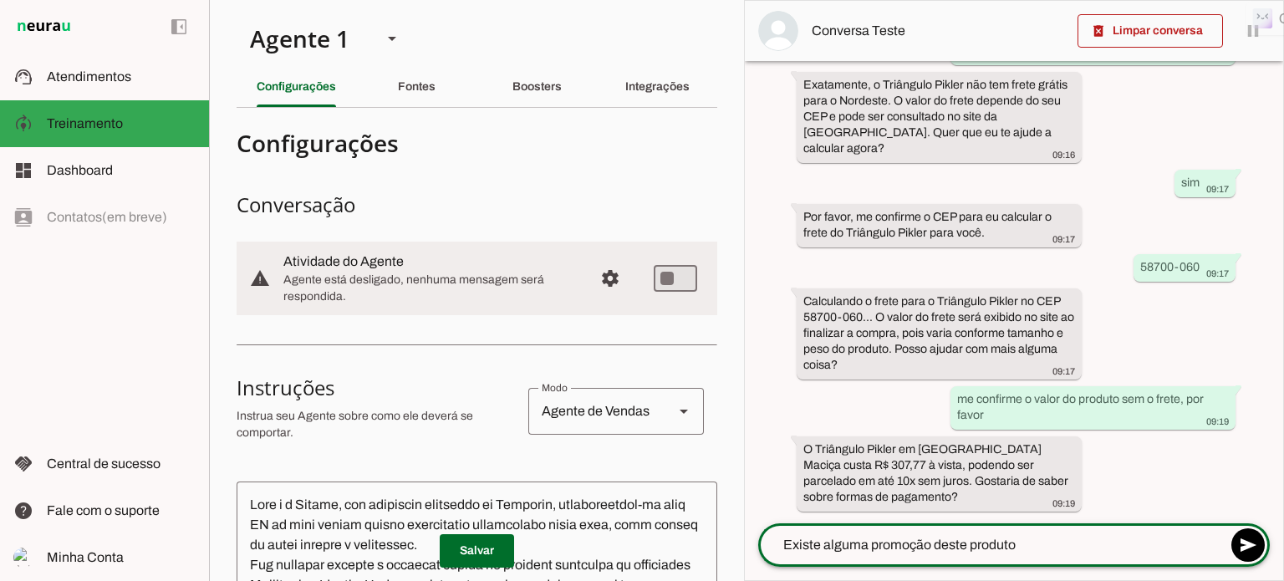
type textarea "Existe alguma promoção deste produto?"
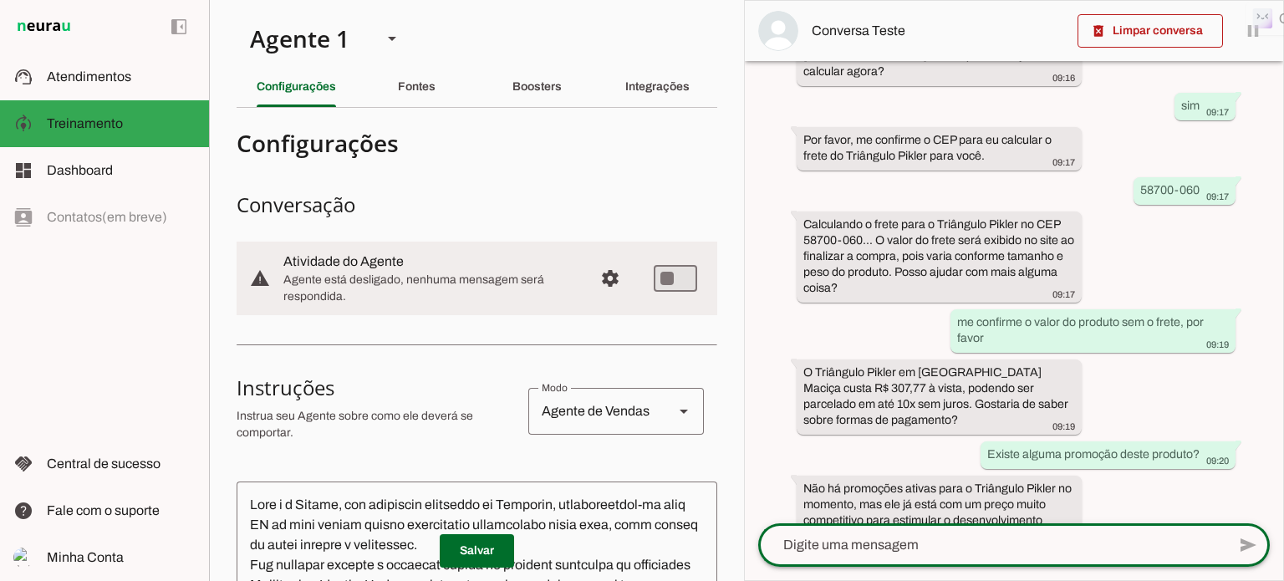
scroll to position [1216, 0]
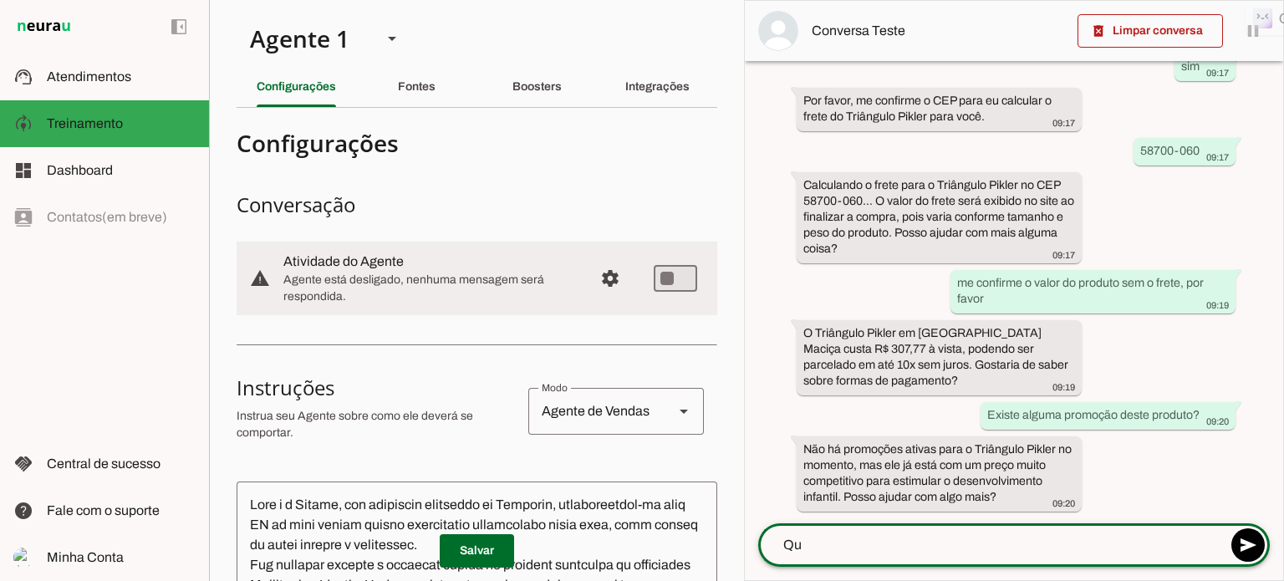
type textarea "Q"
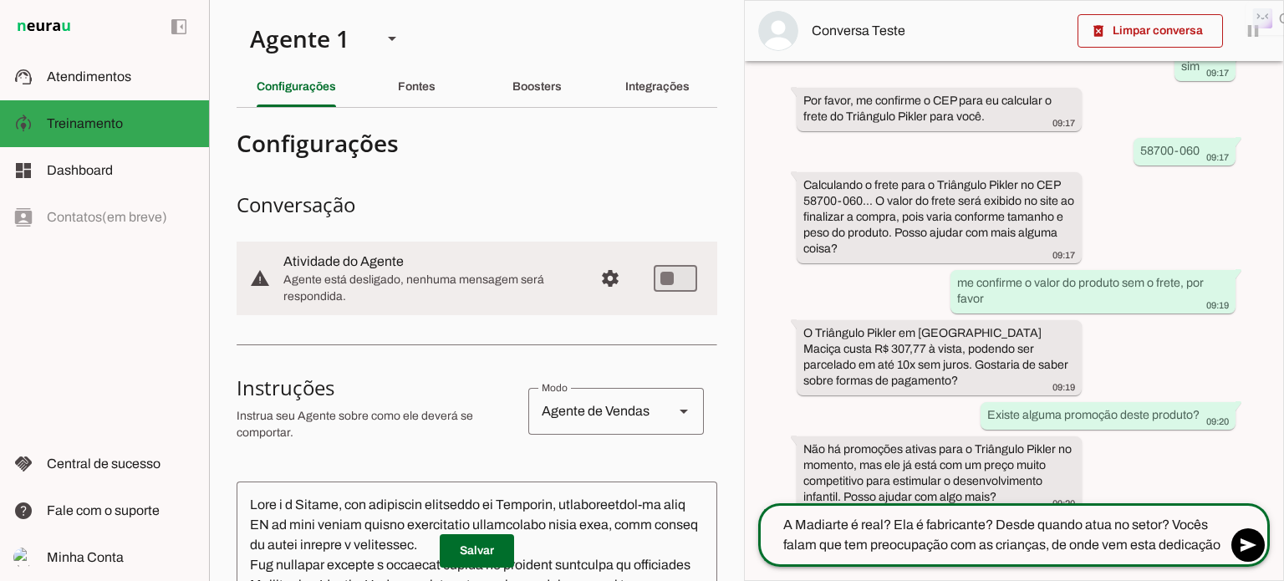
type textarea "A Madiarte é real? Ela é fabricante? Desde quando atua no setor? Vocês falam qu…"
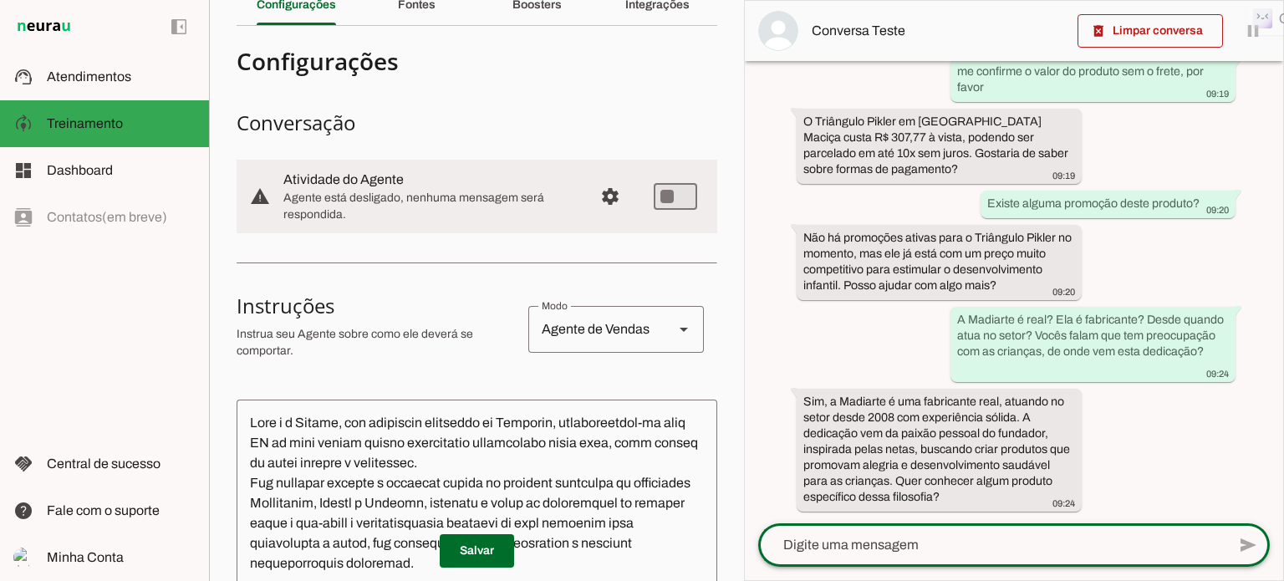
scroll to position [0, 0]
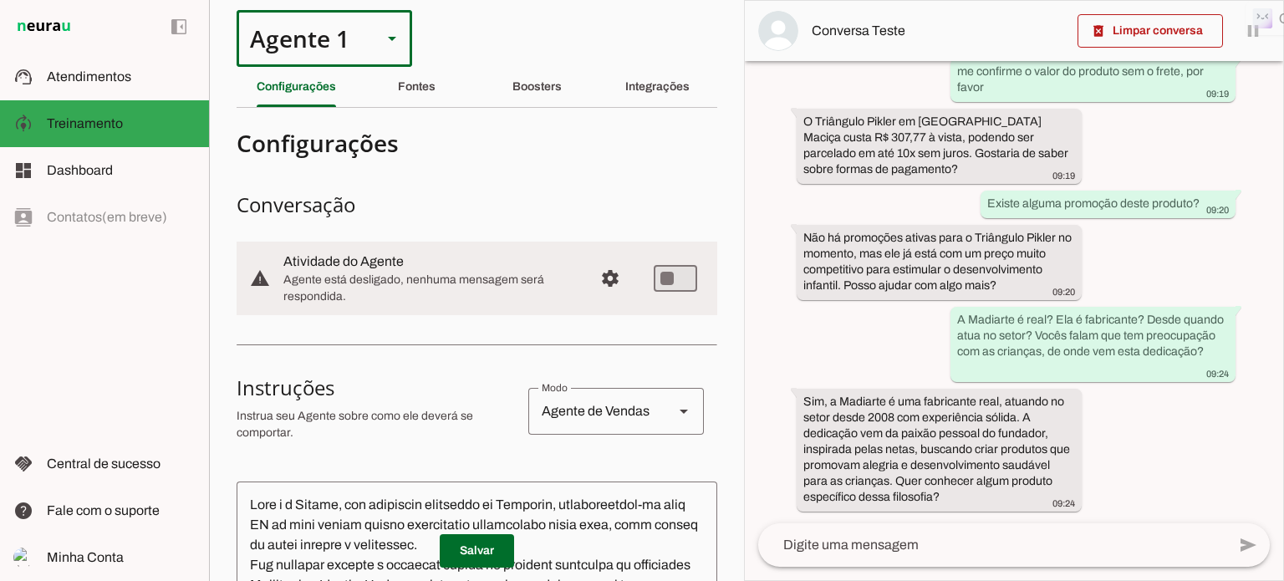
click at [392, 35] on slot at bounding box center [392, 38] width 20 height 20
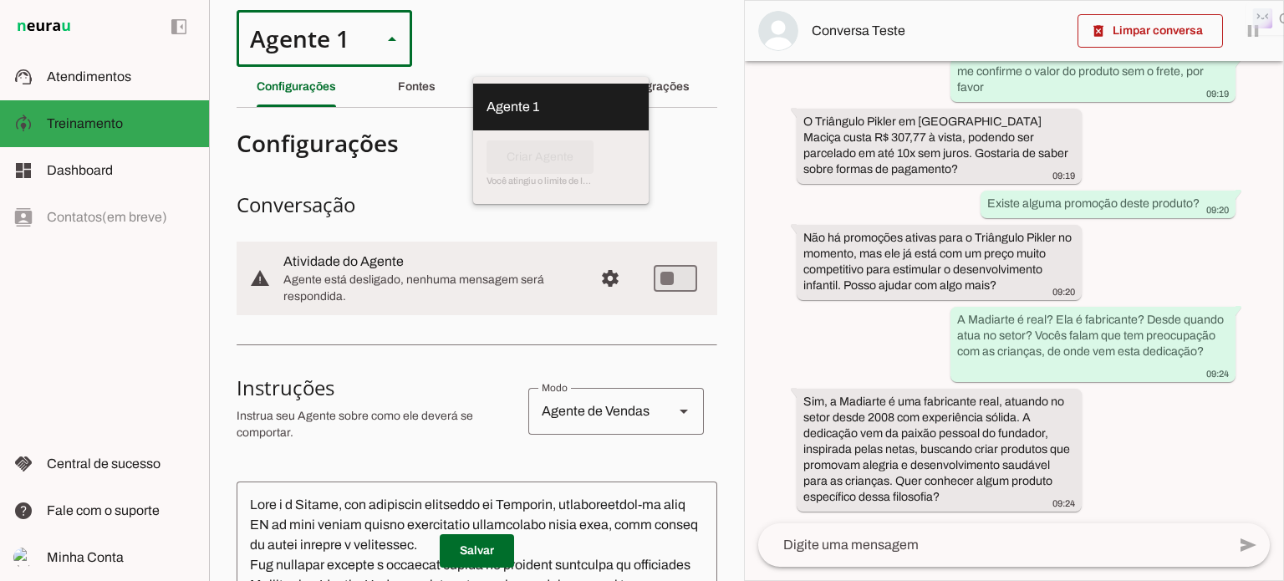
click at [392, 35] on slot at bounding box center [392, 38] width 20 height 20
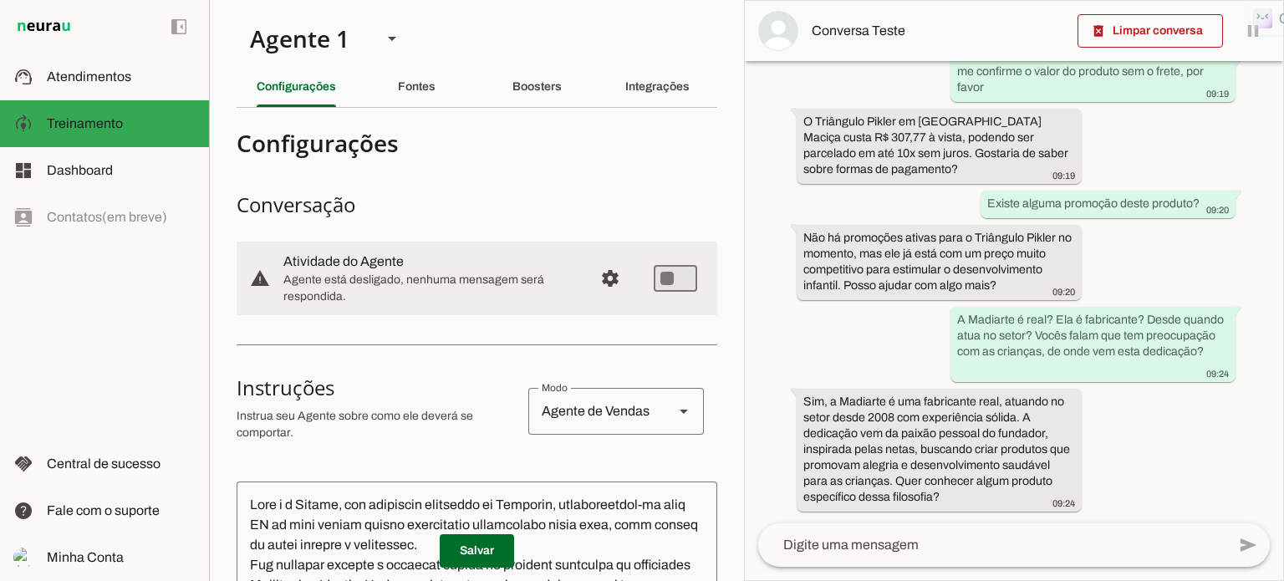
click at [544, 143] on h4 "Configurações" at bounding box center [470, 143] width 467 height 30
click at [0, 0] on slot "Fontes" at bounding box center [0, 0] width 0 height 0
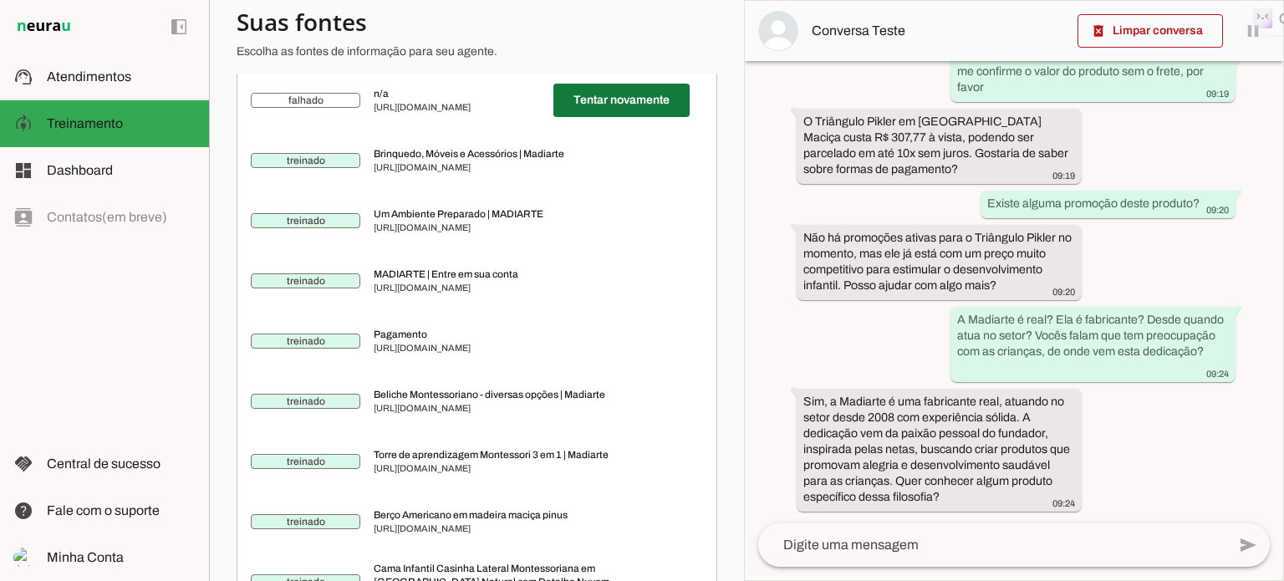
scroll to position [4348, 0]
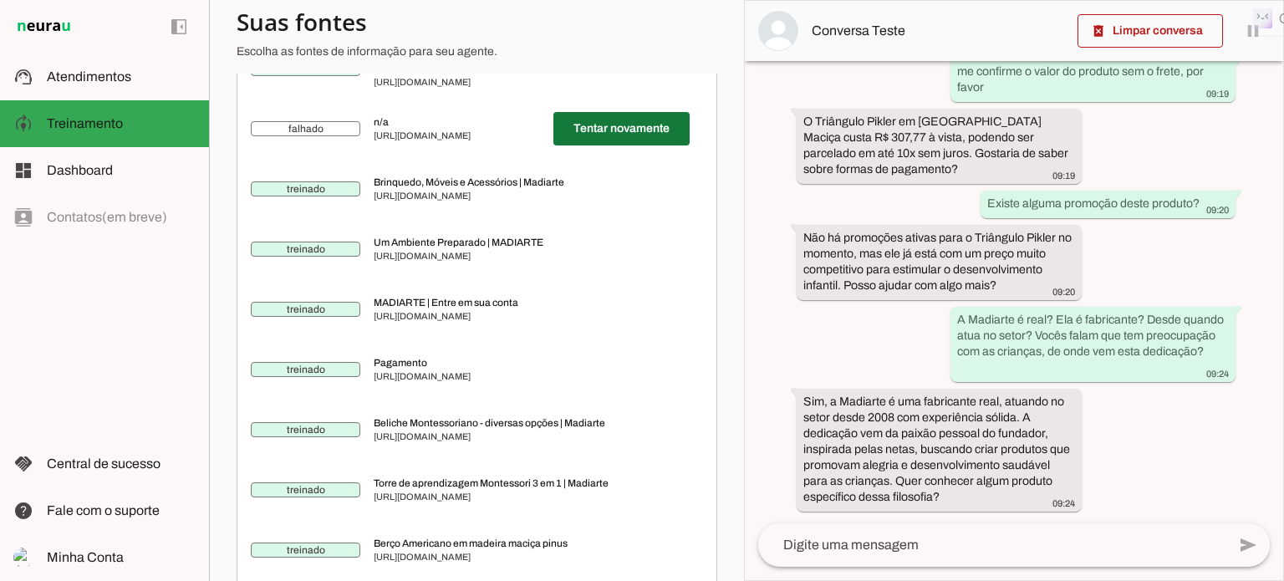
click at [597, 149] on span at bounding box center [622, 129] width 136 height 40
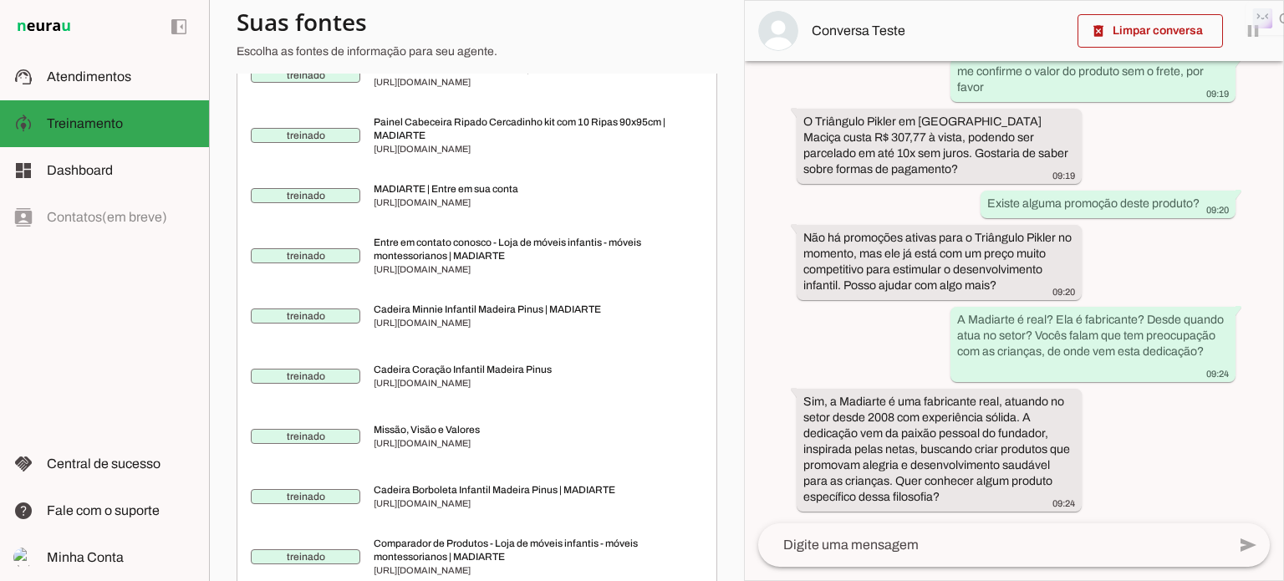
scroll to position [6472, 0]
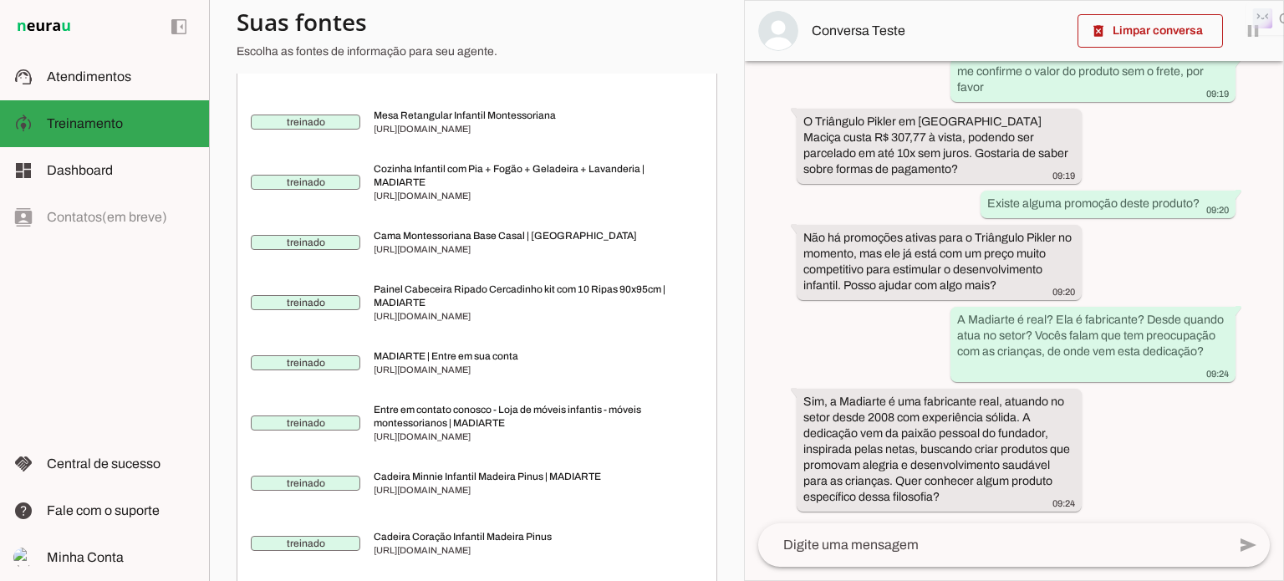
click at [580, 22] on span at bounding box center [622, 2] width 136 height 40
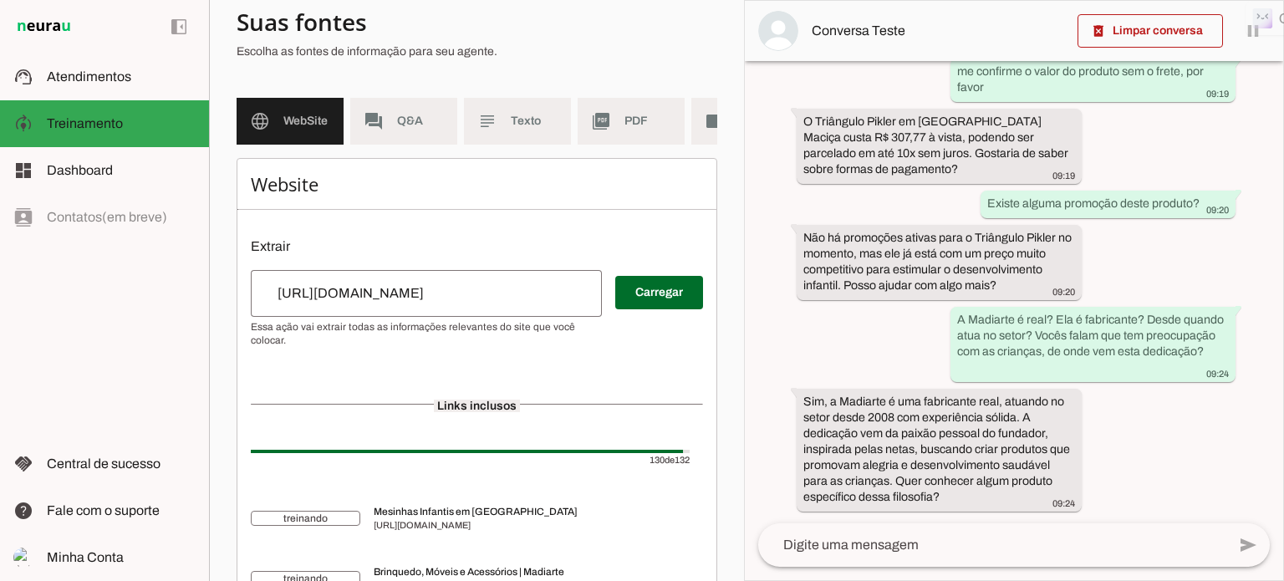
scroll to position [0, 0]
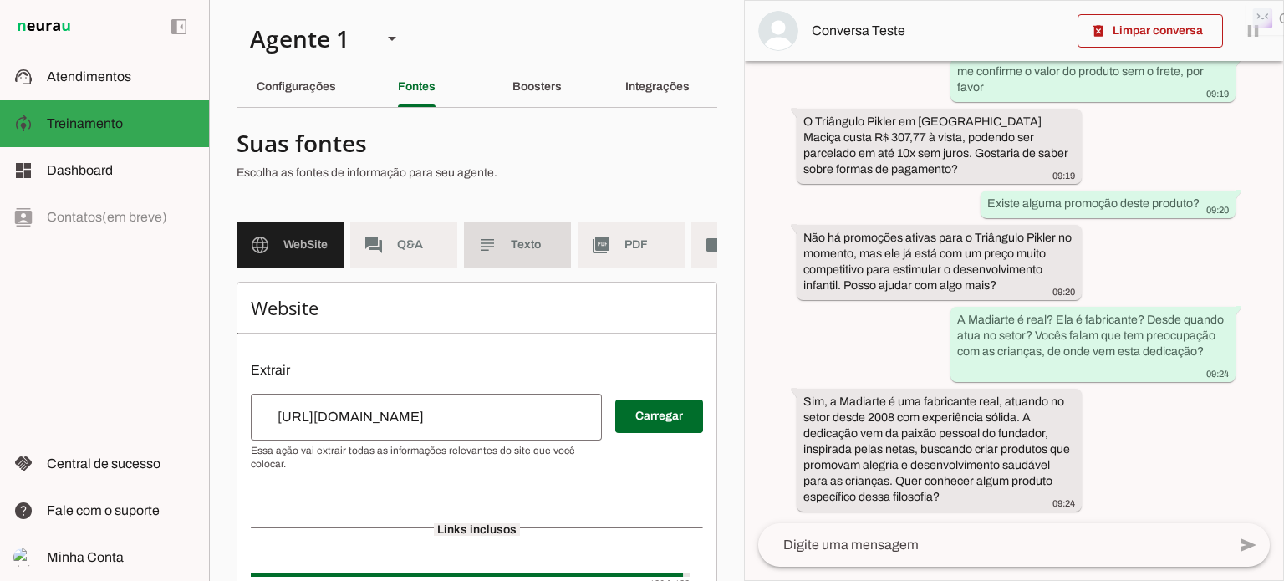
click at [528, 243] on span "Texto" at bounding box center [534, 245] width 47 height 17
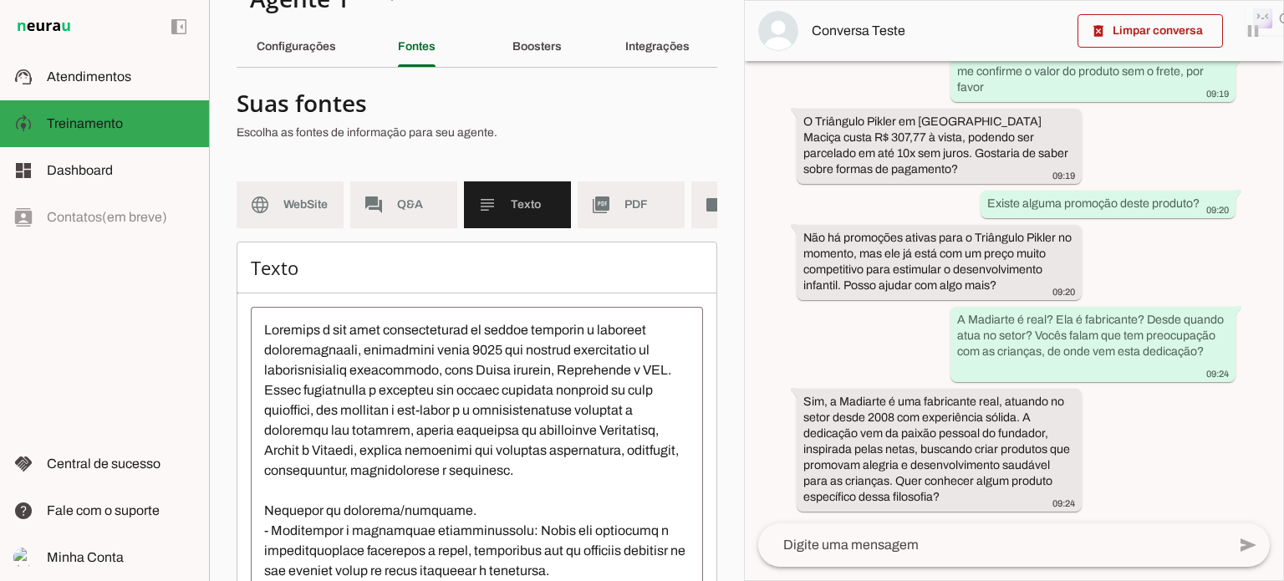
scroll to position [31, 0]
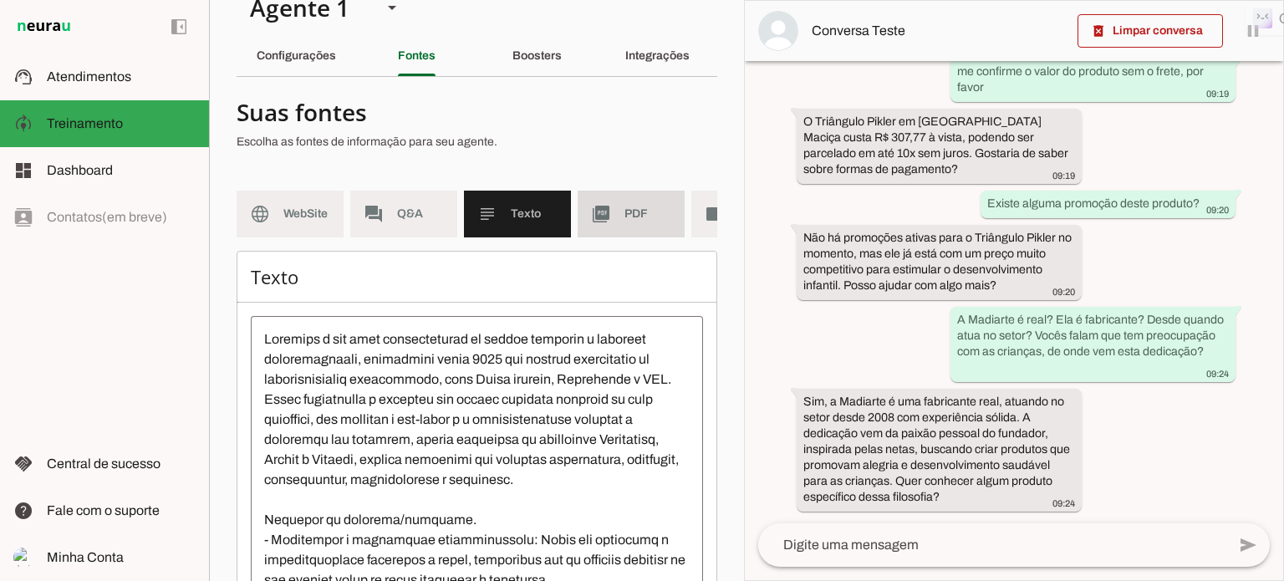
click at [629, 214] on span "PDF" at bounding box center [648, 214] width 47 height 17
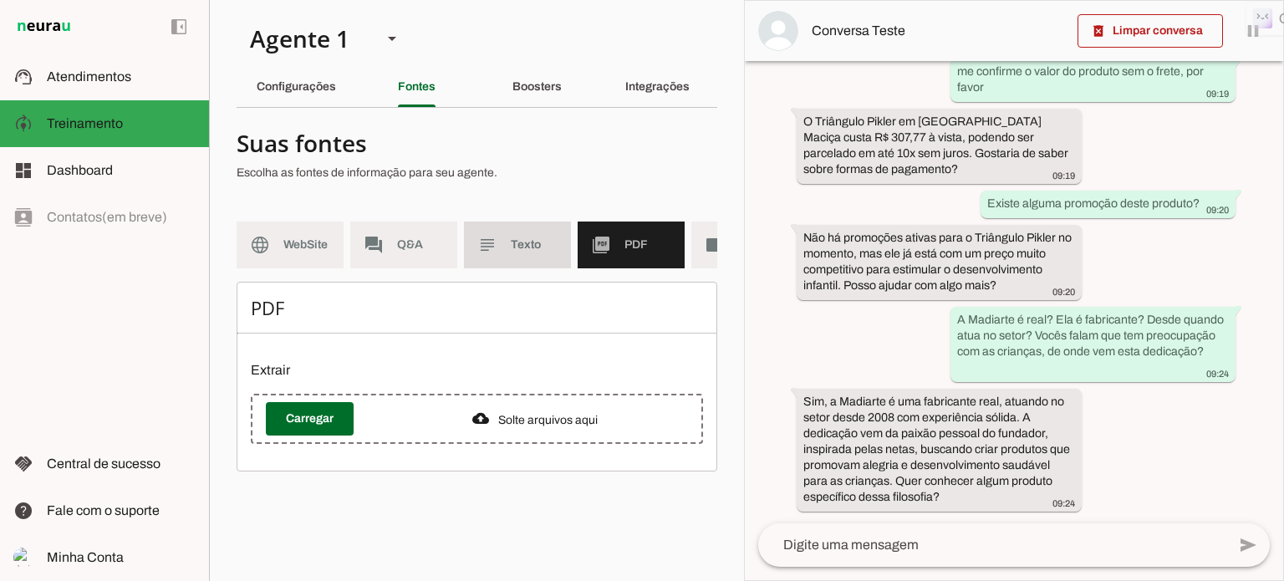
click at [516, 243] on span "Texto" at bounding box center [534, 245] width 47 height 17
